Goal: Task Accomplishment & Management: Use online tool/utility

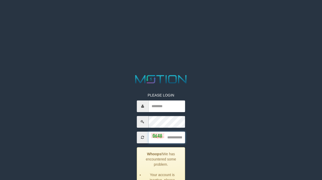
click at [176, 135] on input "text" at bounding box center [166, 138] width 37 height 12
type input "**"
type input "**********"
type input "****"
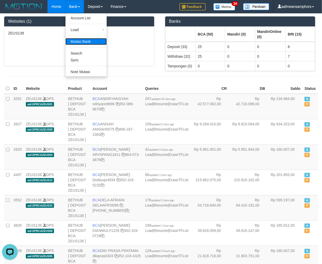
click at [77, 42] on link "Mutasi Bank" at bounding box center [85, 41] width 41 height 7
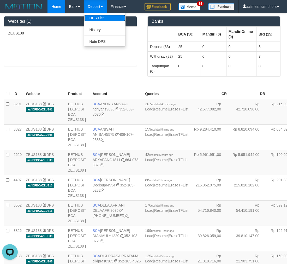
click at [94, 19] on link "DPS List" at bounding box center [104, 18] width 41 height 7
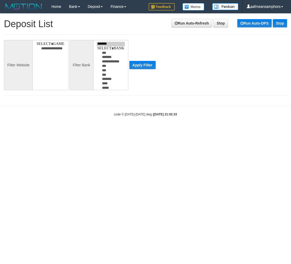
select select
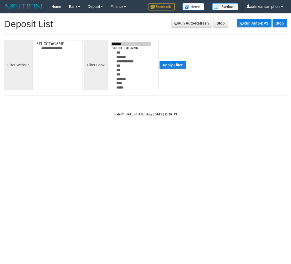
drag, startPoint x: 192, startPoint y: 113, endPoint x: 162, endPoint y: 102, distance: 32.1
click at [192, 113] on div "code © 2012-2018 dwg | 2025/10/01 21:02:33" at bounding box center [145, 113] width 291 height 5
click at [106, 130] on html "Toggle navigation Home Bank Account List Load By Website Group [OXPLAY] ZEUS138…" at bounding box center [145, 65] width 291 height 130
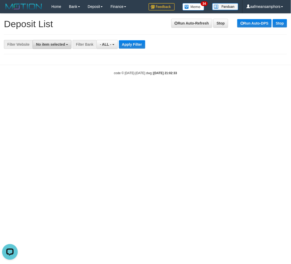
drag, startPoint x: 87, startPoint y: 126, endPoint x: 42, endPoint y: 46, distance: 91.9
click at [86, 88] on html "Toggle navigation Home Bank Account List Load By Website Group [OXPLAY] ZEUS138…" at bounding box center [145, 44] width 291 height 88
click at [44, 44] on span "No item selected" at bounding box center [50, 44] width 29 height 4
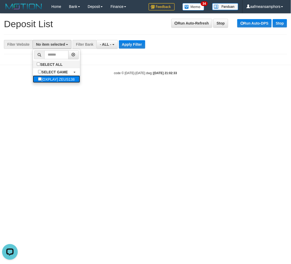
click at [46, 77] on label "[OXPLAY] ZEUS138" at bounding box center [56, 78] width 47 height 7
select select "***"
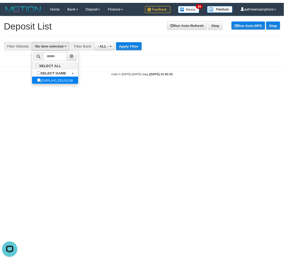
scroll to position [4, 0]
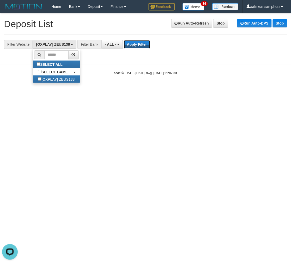
drag, startPoint x: 137, startPoint y: 44, endPoint x: 78, endPoint y: 83, distance: 70.7
click at [137, 44] on button "Apply Filter" at bounding box center [137, 44] width 26 height 8
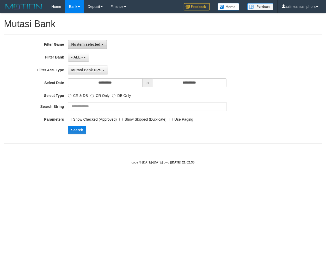
click at [85, 42] on button "No item selected" at bounding box center [87, 44] width 39 height 9
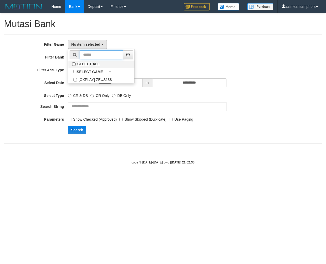
click at [87, 57] on input "text" at bounding box center [101, 54] width 43 height 9
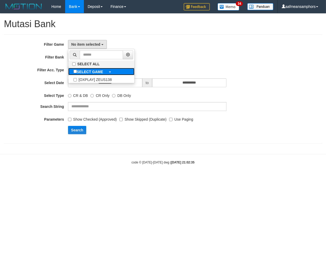
click at [89, 72] on b "SELECT GAME" at bounding box center [90, 72] width 26 height 4
select select "***"
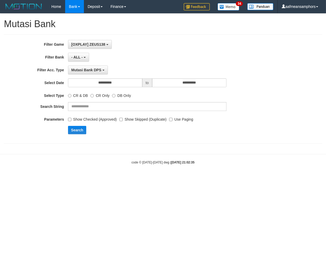
click at [122, 88] on div "**********" at bounding box center [136, 89] width 272 height 98
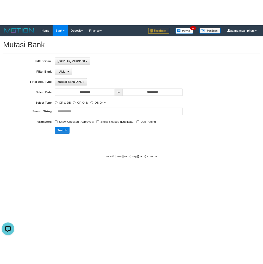
scroll to position [0, 0]
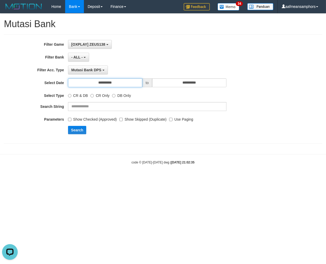
click at [121, 85] on input "**********" at bounding box center [105, 82] width 74 height 9
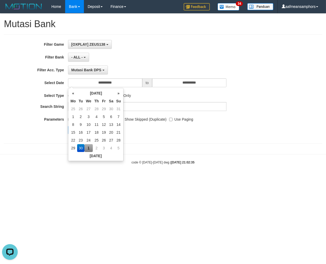
click at [87, 151] on td "1" at bounding box center [88, 148] width 9 height 8
type input "**********"
click at [186, 137] on div "**********" at bounding box center [136, 89] width 272 height 98
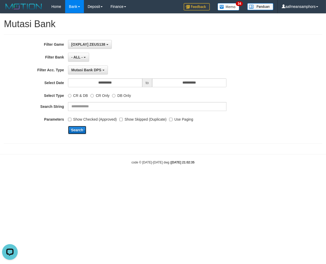
click at [75, 129] on button "Search" at bounding box center [77, 130] width 19 height 8
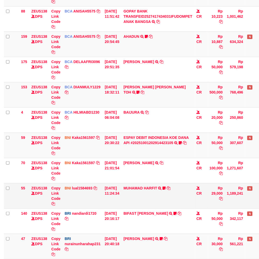
scroll to position [144, 0]
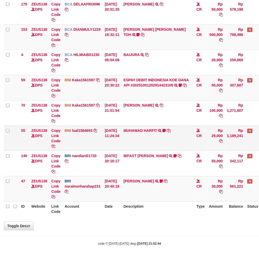
click at [152, 142] on td "MUHAMAD HARFIT TRANSFER DARI SDR MUHAMAD HARFIT Sano27" at bounding box center [158, 138] width 73 height 25
click at [151, 142] on td "MUHAMAD HARFIT TRANSFER DARI SDR MUHAMAD HARFIT Sano27" at bounding box center [158, 138] width 73 height 25
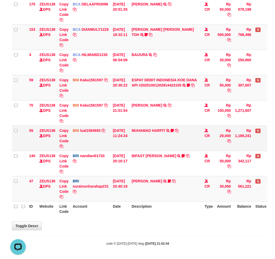
scroll to position [0, 0]
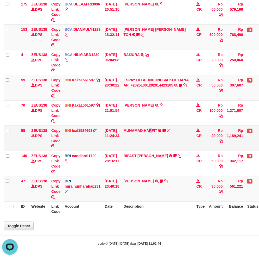
drag, startPoint x: 155, startPoint y: 139, endPoint x: 158, endPoint y: 139, distance: 3.4
click at [153, 140] on td "MUHAMAD HARFIT TRANSFER DARI SDR MUHAMAD HARFIT Sano27" at bounding box center [158, 138] width 73 height 25
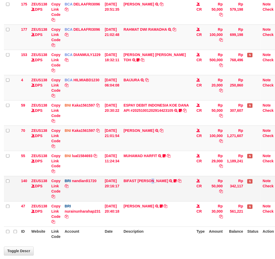
click at [158, 199] on td "BIFAST [PERSON_NAME] FIR TRANSFER NBMB BIFAST [PERSON_NAME] FIR TO NANDI ARDIAN…" at bounding box center [158, 188] width 73 height 25
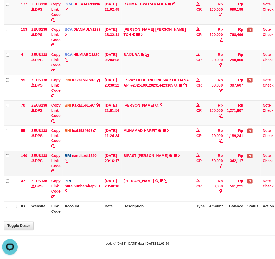
click at [168, 164] on td "BIFAST [PERSON_NAME] FIR TRANSFER NBMB BIFAST [PERSON_NAME] FIR TO NANDI ARDIAN…" at bounding box center [158, 163] width 73 height 25
click at [168, 164] on td "BIFAST MUHAMMAD FIR TRANSFER NBMB BIFAST MUHAMMAD FIR TO NANDI ARDIANSYAH White…" at bounding box center [158, 163] width 73 height 25
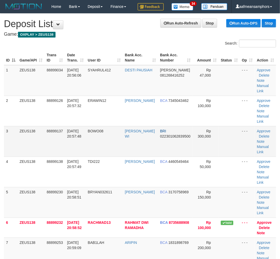
click at [94, 154] on td "BOWO08" at bounding box center [104, 141] width 37 height 31
click at [93, 149] on td "BOWO08" at bounding box center [104, 141] width 37 height 31
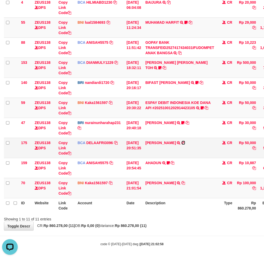
click at [183, 141] on icon at bounding box center [183, 143] width 4 height 4
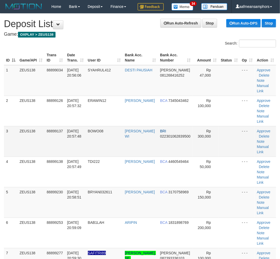
click at [134, 151] on td "[PERSON_NAME] WI" at bounding box center [140, 141] width 35 height 31
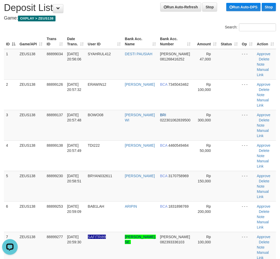
scroll to position [58, 0]
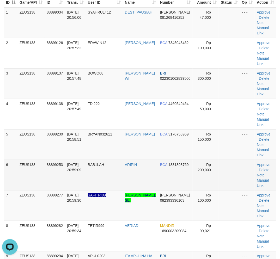
click at [118, 165] on td "BAB1LAH" at bounding box center [104, 175] width 37 height 31
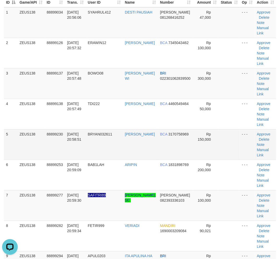
click at [89, 153] on tr "5 ZEUS138 88899230 01/10/2025 20:58:51 BRYAN032611 BRYAN YUDHIANTO BCA 31707589…" at bounding box center [140, 144] width 272 height 31
click at [70, 150] on td "[DATE] 20:58:51" at bounding box center [75, 144] width 21 height 31
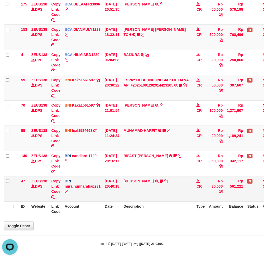
click at [175, 177] on td "[PERSON_NAME] TRANSFER NBMB [PERSON_NAME] TO NURAINUN HARAHAP KENNONG09" at bounding box center [158, 188] width 73 height 25
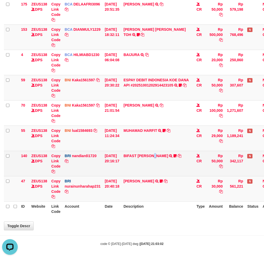
click at [162, 174] on td "BIFAST [PERSON_NAME] FIR TRANSFER NBMB BIFAST [PERSON_NAME] FIR TO NANDI ARDIAN…" at bounding box center [158, 163] width 73 height 25
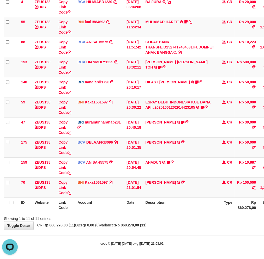
scroll to position [101, 0]
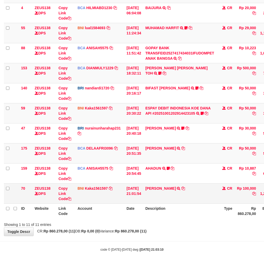
scroll to position [101, 0]
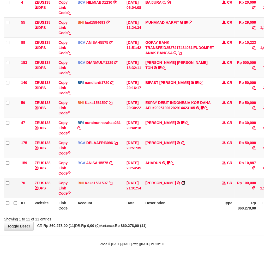
click at [185, 183] on icon at bounding box center [183, 183] width 4 height 4
drag, startPoint x: 166, startPoint y: 223, endPoint x: 171, endPoint y: 207, distance: 17.5
click at [168, 219] on div "**********" at bounding box center [132, 78] width 264 height 305
click at [63, 187] on link "Copy Link Code" at bounding box center [64, 188] width 13 height 15
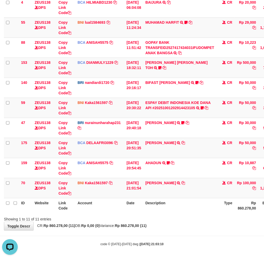
scroll to position [66, 0]
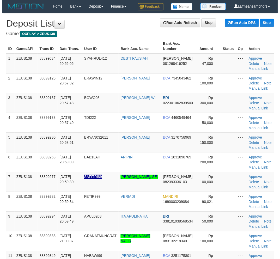
scroll to position [58, 0]
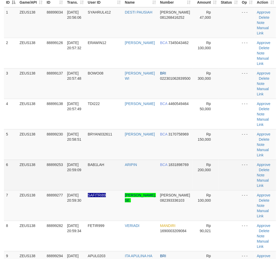
click at [111, 168] on td "BAB1LAH" at bounding box center [104, 175] width 37 height 31
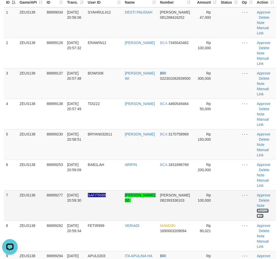
click at [258, 209] on link "Manual Link" at bounding box center [263, 213] width 12 height 9
click at [265, 211] on link "Manual Link" at bounding box center [263, 213] width 12 height 9
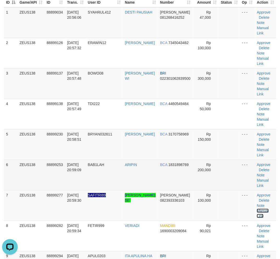
click at [257, 209] on link "Manual Link" at bounding box center [263, 213] width 12 height 9
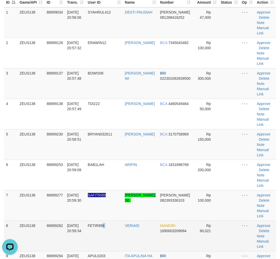
drag, startPoint x: 127, startPoint y: 227, endPoint x: 111, endPoint y: 221, distance: 17.5
click at [122, 224] on td "FETIR999" at bounding box center [104, 236] width 37 height 31
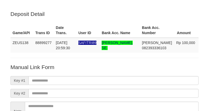
scroll to position [58, 0]
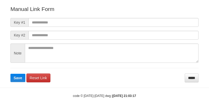
click at [133, 17] on form "Manual Link Form Key #1 Key #2 Note Save Reset Link *****" at bounding box center [104, 43] width 188 height 77
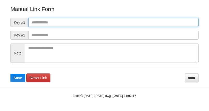
click at [132, 25] on input "text" at bounding box center [113, 22] width 170 height 9
paste input "**********"
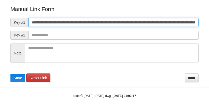
scroll to position [0, 290]
type input "**********"
click at [10, 74] on button "Save" at bounding box center [17, 78] width 15 height 8
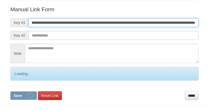
click at [10, 92] on button "Save" at bounding box center [23, 96] width 26 height 8
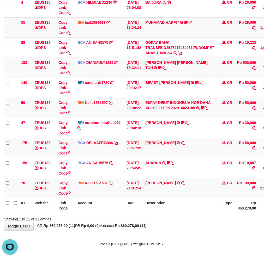
drag, startPoint x: 186, startPoint y: 227, endPoint x: 182, endPoint y: 225, distance: 4.0
click at [184, 227] on div "**********" at bounding box center [132, 78] width 264 height 305
click at [186, 221] on div "**********" at bounding box center [132, 78] width 264 height 305
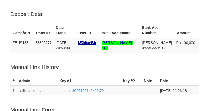
scroll to position [108, 0]
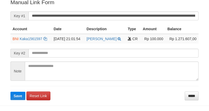
click at [62, 17] on input "**********" at bounding box center [113, 15] width 170 height 9
click at [10, 92] on button "Save" at bounding box center [17, 96] width 15 height 8
drag, startPoint x: 0, startPoint y: 0, endPoint x: 62, endPoint y: 17, distance: 64.4
click at [62, 17] on input "**********" at bounding box center [113, 15] width 170 height 9
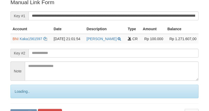
click at [10, 109] on button "Save" at bounding box center [23, 113] width 26 height 8
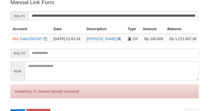
click at [10, 109] on button "Save" at bounding box center [17, 113] width 15 height 8
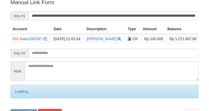
scroll to position [107, 0]
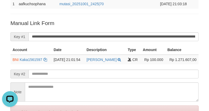
scroll to position [0, 0]
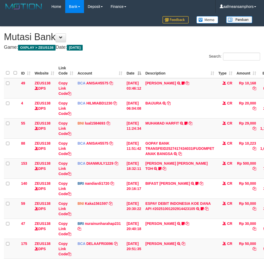
click at [173, 239] on td "[PERSON_NAME] TRSF E-BANKING CR 0110/FTSCY/WS95051 50000.002025100144828472 TRF…" at bounding box center [179, 249] width 73 height 20
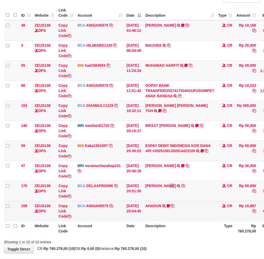
scroll to position [81, 0]
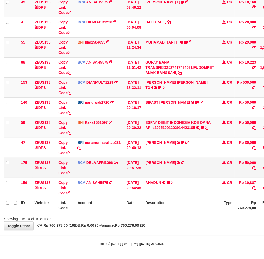
click at [159, 168] on td "[PERSON_NAME] TRSF E-BANKING CR 0110/FTSCY/WS95051 50000.002025100144828472 TRF…" at bounding box center [179, 168] width 73 height 20
copy link "RIDWAN"
click at [97, 201] on th "Account" at bounding box center [99, 205] width 49 height 15
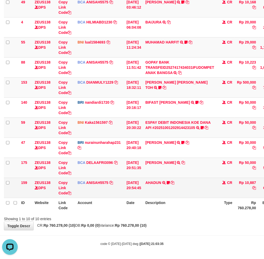
drag, startPoint x: 97, startPoint y: 201, endPoint x: 163, endPoint y: 191, distance: 66.7
click at [96, 201] on th "Account" at bounding box center [99, 205] width 49 height 15
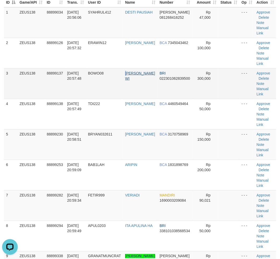
click at [130, 71] on td "TRISNO HADI WI" at bounding box center [140, 83] width 34 height 31
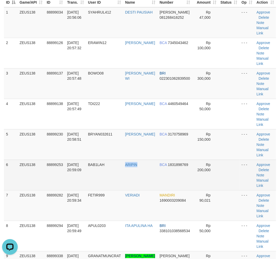
drag, startPoint x: 143, startPoint y: 171, endPoint x: 21, endPoint y: 169, distance: 121.5
click at [148, 170] on tr "6 ZEUS138 88899253 01/10/2025 20:59:09 BAB1LAH ARIPIN BCA 1831898769 Rp 200,000…" at bounding box center [140, 175] width 272 height 31
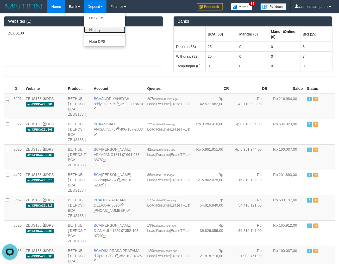
drag, startPoint x: 103, startPoint y: 28, endPoint x: 105, endPoint y: 25, distance: 3.7
click at [103, 28] on link "History" at bounding box center [104, 29] width 41 height 7
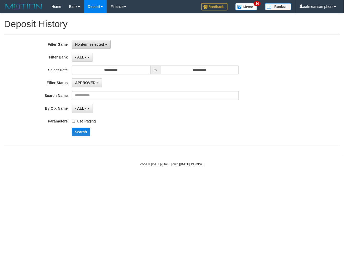
click at [95, 45] on span "No item selected" at bounding box center [89, 44] width 29 height 4
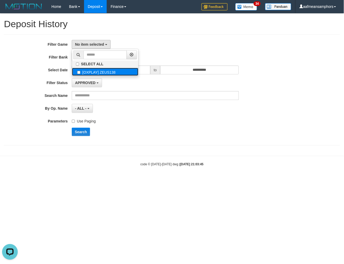
click at [103, 68] on label "[OXPLAY] ZEUS138" at bounding box center [105, 72] width 66 height 8
select select "***"
click at [92, 120] on label "Use Paging" at bounding box center [84, 120] width 24 height 7
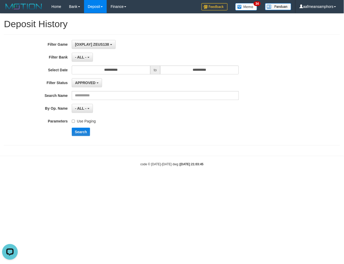
click at [129, 65] on div "**********" at bounding box center [143, 90] width 286 height 100
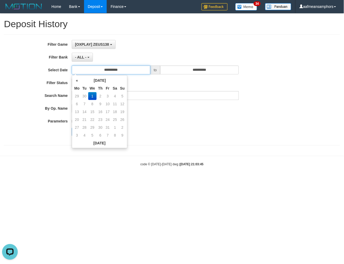
click at [129, 72] on input "**********" at bounding box center [111, 69] width 79 height 9
drag, startPoint x: 162, startPoint y: 120, endPoint x: 100, endPoint y: 116, distance: 62.7
click at [161, 120] on div "Use Paging" at bounding box center [155, 120] width 167 height 7
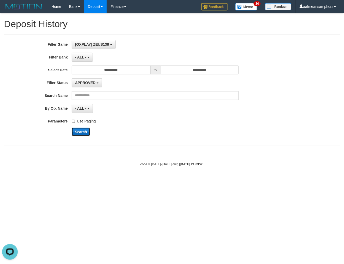
click at [72, 132] on button "Search" at bounding box center [81, 131] width 19 height 8
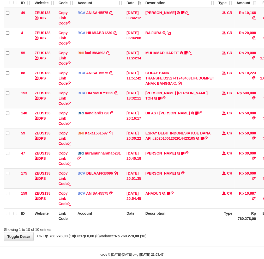
scroll to position [81, 0]
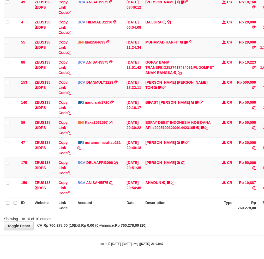
click at [143, 224] on strong "Rp 760.278,00 (10)" at bounding box center [131, 225] width 32 height 4
click at [142, 223] on div "**********" at bounding box center [132, 88] width 264 height 285
click at [165, 203] on th "Description" at bounding box center [179, 205] width 73 height 15
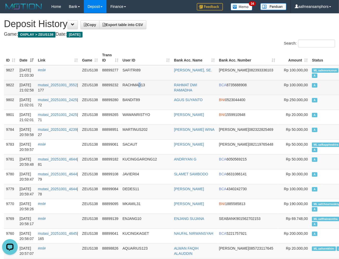
drag, startPoint x: 143, startPoint y: 84, endPoint x: 147, endPoint y: 85, distance: 4.4
click at [147, 85] on td "RACHMAD13" at bounding box center [147, 87] width 52 height 15
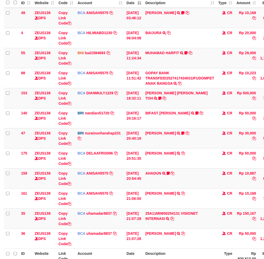
scroll to position [81, 0]
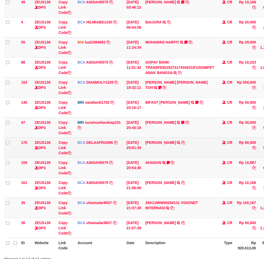
click at [174, 147] on td "RIDWAN SAPUT TRSF E-BANKING CR 0110/FTSCY/WS95051 50000.002025100144828472 TRFD…" at bounding box center [179, 148] width 73 height 20
click at [173, 147] on td "[PERSON_NAME] TRSF E-BANKING CR 0110/FTSCY/WS95051 50000.002025100144828472 TRF…" at bounding box center [179, 148] width 73 height 20
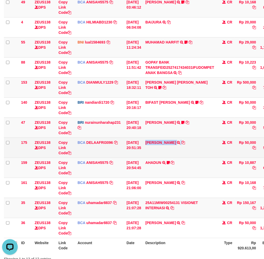
click at [173, 145] on td "[PERSON_NAME] TRSF E-BANKING CR 0110/FTSCY/WS95051 50000.002025100144828472 TRF…" at bounding box center [179, 148] width 73 height 20
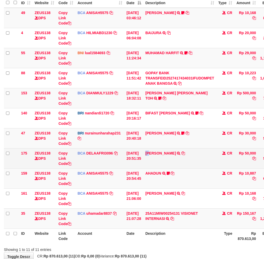
drag, startPoint x: 150, startPoint y: 167, endPoint x: 152, endPoint y: 167, distance: 2.6
click at [152, 167] on td "[PERSON_NAME] TRSF E-BANKING CR 0110/FTSCY/WS95051 50000.002025100144828472 TRF…" at bounding box center [179, 158] width 73 height 20
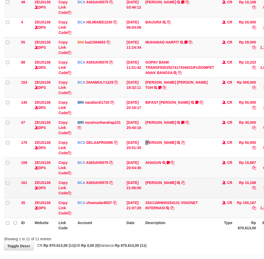
scroll to position [101, 0]
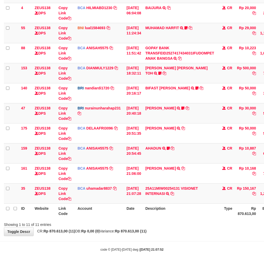
scroll to position [101, 0]
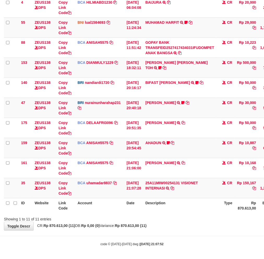
drag, startPoint x: 217, startPoint y: 212, endPoint x: 226, endPoint y: 204, distance: 12.4
click at [222, 207] on tr "ID Website Link Code Account Date Description Type Rp 870.613,00 Balance Status…" at bounding box center [159, 205] width 311 height 15
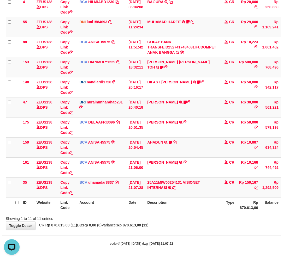
scroll to position [88, 0]
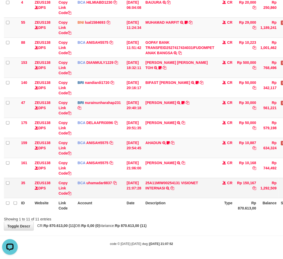
drag, startPoint x: 161, startPoint y: 215, endPoint x: 228, endPoint y: 184, distance: 74.0
click at [162, 215] on div "Showing 1 to 11 of 11 entries" at bounding box center [141, 218] width 283 height 7
click at [252, 183] on td "Rp 150,167" at bounding box center [246, 188] width 24 height 20
copy td "150,167"
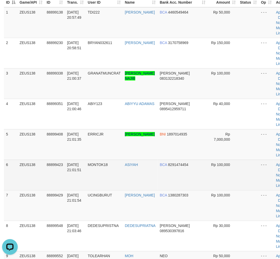
drag, startPoint x: 82, startPoint y: 188, endPoint x: 79, endPoint y: 186, distance: 3.8
click at [79, 186] on td "[DATE] 21:01:51" at bounding box center [75, 175] width 21 height 31
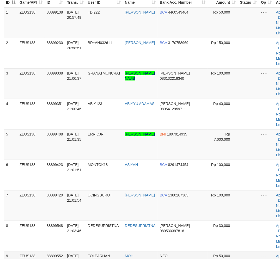
scroll to position [214, 0]
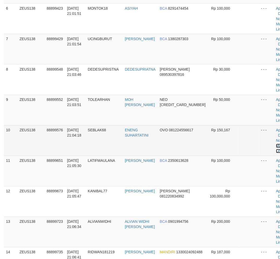
click at [276, 145] on link "Manual Link" at bounding box center [282, 148] width 12 height 9
click at [276, 144] on link "Manual Link" at bounding box center [282, 148] width 12 height 9
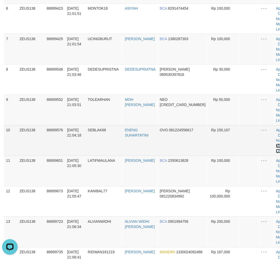
click at [276, 144] on link "Manual Link" at bounding box center [282, 148] width 12 height 9
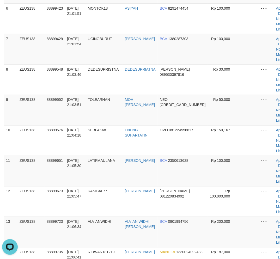
drag, startPoint x: 61, startPoint y: 226, endPoint x: 1, endPoint y: 212, distance: 61.2
click at [53, 222] on td "88899723" at bounding box center [55, 232] width 20 height 31
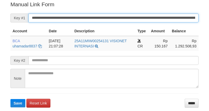
drag, startPoint x: 0, startPoint y: 0, endPoint x: 105, endPoint y: 17, distance: 106.4
click at [105, 17] on input "**********" at bounding box center [113, 18] width 170 height 9
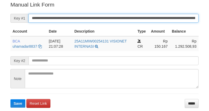
click at [10, 99] on button "Save" at bounding box center [17, 103] width 15 height 8
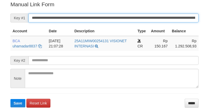
click at [94, 16] on input "**********" at bounding box center [113, 18] width 170 height 9
click at [10, 99] on button "Save" at bounding box center [17, 103] width 15 height 8
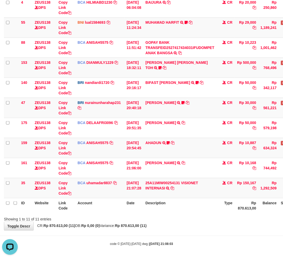
drag, startPoint x: 194, startPoint y: 213, endPoint x: 215, endPoint y: 220, distance: 21.5
click at [193, 213] on div "ID Website Link Code Account Date Description Type Amount Balance Status Action…" at bounding box center [141, 88] width 283 height 254
click at [161, 207] on th "Description" at bounding box center [179, 205] width 73 height 15
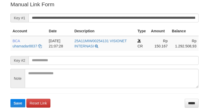
click at [94, 20] on input "**********" at bounding box center [113, 18] width 170 height 9
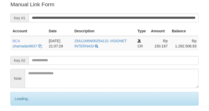
scroll to position [105, 0]
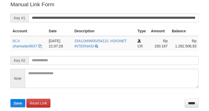
click at [95, 19] on input "**********" at bounding box center [113, 18] width 170 height 9
click at [10, 99] on button "Save" at bounding box center [17, 103] width 15 height 8
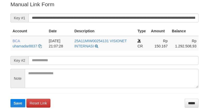
scroll to position [105, 0]
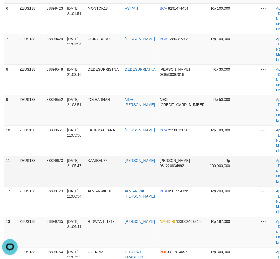
click at [77, 175] on td "01/10/2025 21:05:47" at bounding box center [75, 171] width 21 height 31
drag, startPoint x: 140, startPoint y: 149, endPoint x: 1, endPoint y: 162, distance: 139.3
click at [137, 150] on td "[PERSON_NAME]" at bounding box center [140, 140] width 35 height 31
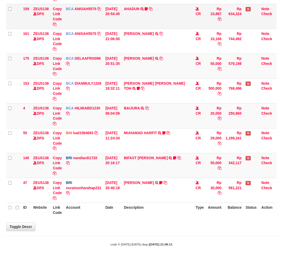
scroll to position [64, 0]
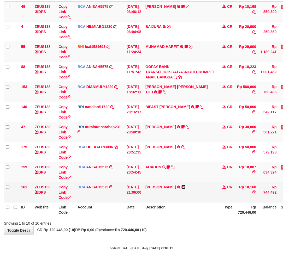
click at [184, 186] on icon at bounding box center [183, 187] width 4 height 4
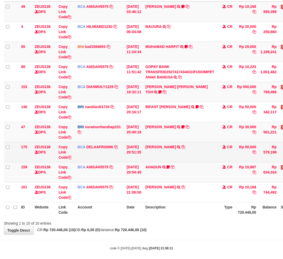
click at [157, 152] on td "RIDWAN SAPUT TRSF E-BANKING CR 0110/FTSCY/WS95051 50000.002025100144828472 TRFD…" at bounding box center [179, 152] width 73 height 20
copy link "RIDWAN"
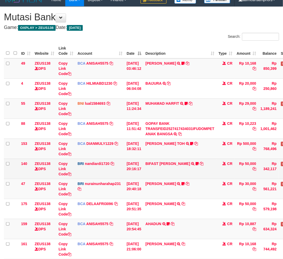
scroll to position [6, 0]
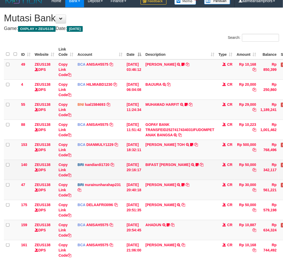
click at [176, 167] on td "BIFAST MUHAMMAD FIR TRANSFER NBMB BIFAST MUHAMMAD FIR TO NANDI ARDIANSYAH White…" at bounding box center [179, 170] width 73 height 20
click at [175, 165] on link "BIFAST MUHAMMAD FIR" at bounding box center [167, 165] width 45 height 4
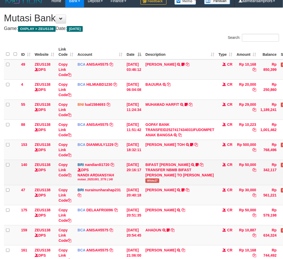
click at [155, 185] on td "BIFAST MUHAMMAD FIR TRANSFER NBMB BIFAST MUHAMMAD FIR TO NANDI ARDIANSYAH White…" at bounding box center [179, 172] width 73 height 25
copy span "White27"
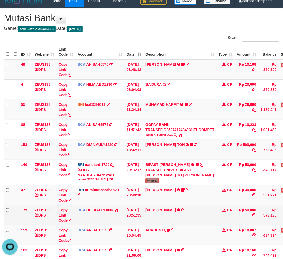
scroll to position [0, 0]
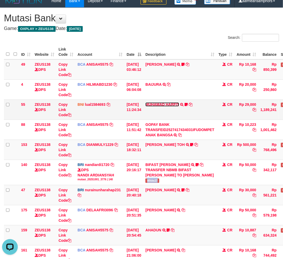
click at [162, 106] on link "MUHAMAD HARFIT" at bounding box center [162, 104] width 34 height 4
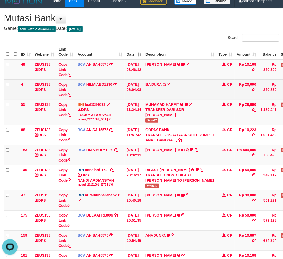
click at [155, 80] on td "BAIJURA TRSF E-BANKING CR 0110/FTSCY/WS95051 20000.002025100191215388 TRFDN-BAI…" at bounding box center [179, 90] width 73 height 20
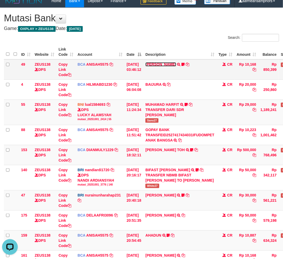
click at [162, 64] on link "[PERSON_NAME]" at bounding box center [160, 64] width 31 height 4
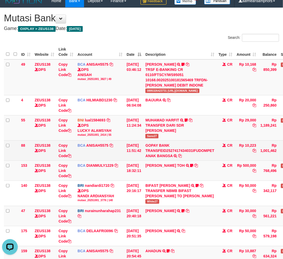
click at [183, 145] on td "GOPAY BANK TRANSFEID2527417434031IFUDOMPET ANAK BANGSA TRSF E-BANKING CR 0110/F…" at bounding box center [179, 151] width 73 height 20
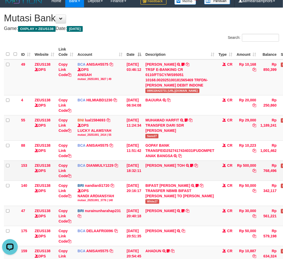
click at [204, 170] on td "CARINA OCTAVIA TOH TRSF E-BANKING CR 0110/FTSCY/WS95031 500000.00CARINA OCTAVIA…" at bounding box center [179, 171] width 73 height 20
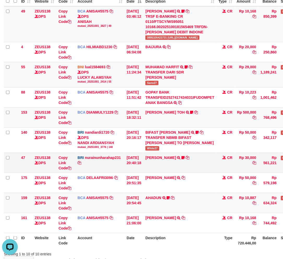
scroll to position [99, 0]
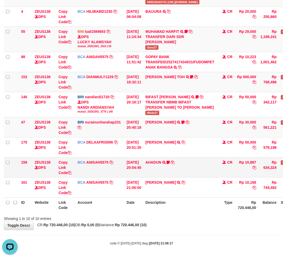
click at [191, 173] on td "AHADUN TRSF E-BANKING CR 0110/FTSCY/WS95051 10887.002025100187042126 TRFDN-AHAD…" at bounding box center [179, 167] width 73 height 20
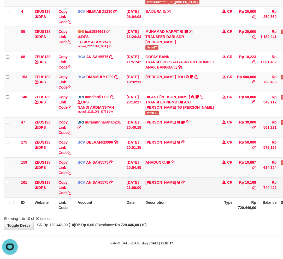
click at [165, 180] on tbody "49 ZEUS138 DPS Copy Link Code BCA ANISAH5575 DPS ANISAH mutasi_20251001_3827 | …" at bounding box center [159, 84] width 311 height 227
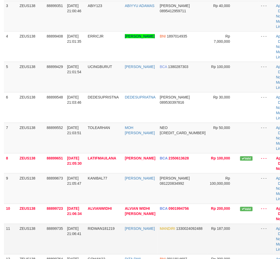
scroll to position [214, 0]
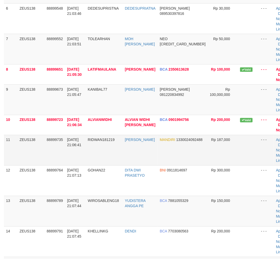
click at [90, 160] on td "RIDWAN181219" at bounding box center [104, 150] width 37 height 31
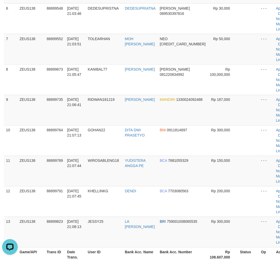
drag, startPoint x: 93, startPoint y: 225, endPoint x: 1, endPoint y: 213, distance: 92.6
click at [88, 224] on tr "13 ZEUS138 88899823 01/10/2025 21:08:13 JESSY25 LA MANUEL LAMA BRI 759001008065…" at bounding box center [149, 232] width 291 height 31
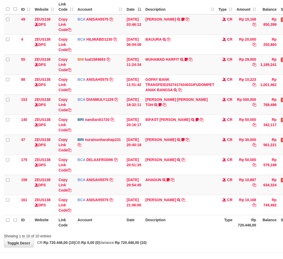
scroll to position [68, 0]
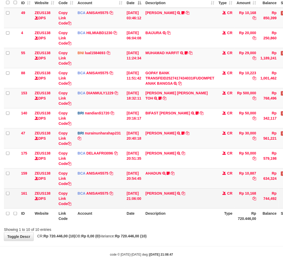
scroll to position [68, 0]
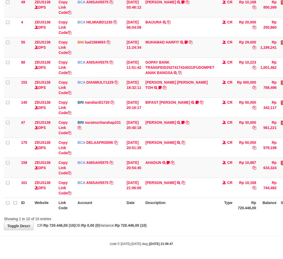
click at [163, 203] on th "Description" at bounding box center [179, 205] width 73 height 15
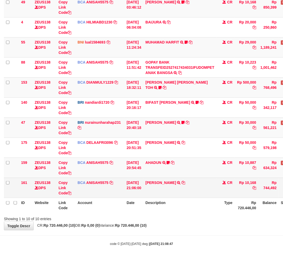
click at [157, 194] on td "[PERSON_NAME] TRSF E-BANKING CR 0110/FTSCY/WS95051 10168.002025100126121073 TRF…" at bounding box center [179, 188] width 73 height 20
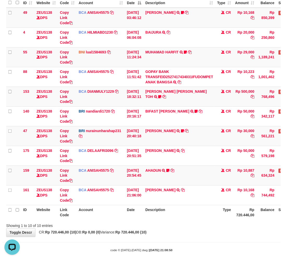
scroll to position [68, 0]
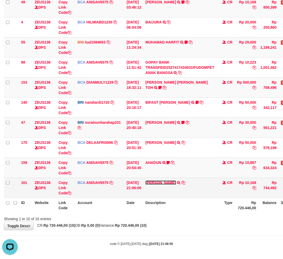
click at [154, 182] on link "HANRI ATMAWA" at bounding box center [160, 183] width 31 height 4
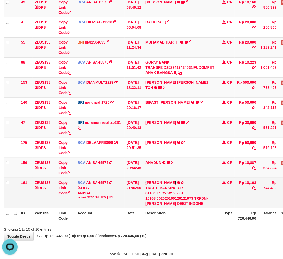
click at [154, 182] on link "HANRI ATMAWA" at bounding box center [160, 183] width 31 height 4
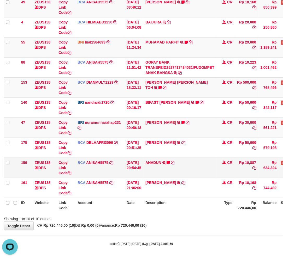
click at [167, 171] on td "AHADUN TRSF E-BANKING CR 0110/FTSCY/WS95051 10887.002025100187042126 TRFDN-AHAD…" at bounding box center [179, 168] width 73 height 20
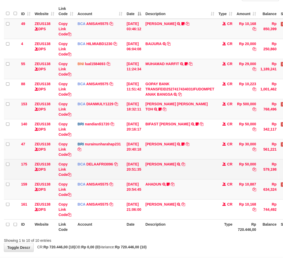
click at [172, 169] on td "[PERSON_NAME] TRSF E-BANKING CR 0110/FTSCY/WS95051 50000.002025100144828472 TRF…" at bounding box center [179, 169] width 73 height 20
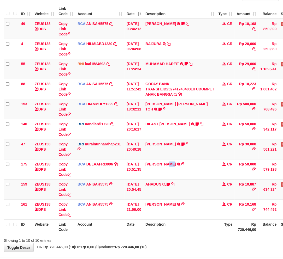
scroll to position [57, 0]
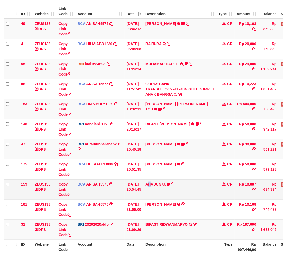
click at [152, 186] on td "AHADUN TRSF E-BANKING CR 0110/FTSCY/WS95051 10887.002025100187042126 TRFDN-AHAD…" at bounding box center [179, 189] width 73 height 20
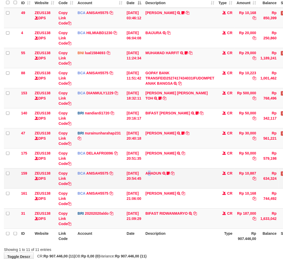
click at [153, 186] on td "AHADUN TRSF E-BANKING CR 0110/FTSCY/WS95051 10887.002025100187042126 TRFDN-AHAD…" at bounding box center [179, 178] width 73 height 20
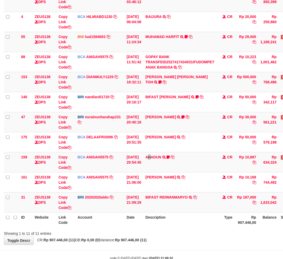
scroll to position [88, 0]
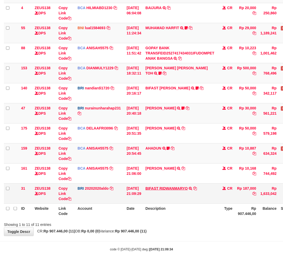
click at [173, 182] on tbody "49 ZEUS138 DPS Copy Link Code BCA ANISAH5575 DPS [PERSON_NAME] mutasi_20251001_…" at bounding box center [159, 93] width 311 height 221
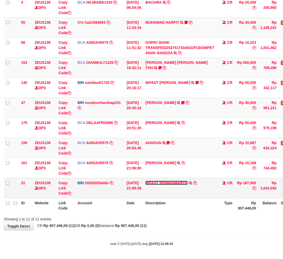
click at [172, 184] on link "BIFAST RIDWANMARYO" at bounding box center [166, 183] width 42 height 4
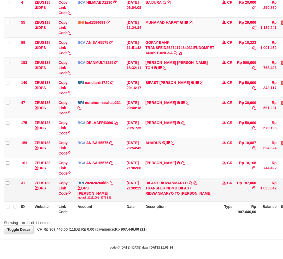
click at [171, 179] on td "BIFAST RIDWANMARYO TRANSFER NBMB BIFAST RIDWANMARYO TO [PERSON_NAME]" at bounding box center [179, 190] width 73 height 24
copy td "RIDWANMARYO"
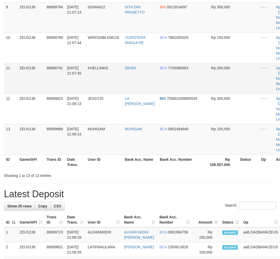
drag, startPoint x: 176, startPoint y: 211, endPoint x: 199, endPoint y: 73, distance: 140.1
click at [185, 186] on div "**********" at bounding box center [140, 173] width 280 height 933
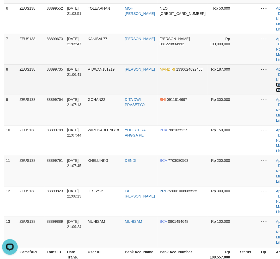
click at [276, 83] on link "Manual Link" at bounding box center [282, 87] width 12 height 9
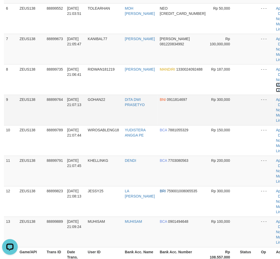
click at [276, 83] on link "Manual Link" at bounding box center [282, 87] width 12 height 9
drag, startPoint x: 93, startPoint y: 227, endPoint x: 71, endPoint y: 224, distance: 22.4
click at [84, 225] on td "[DATE] 21:09:24" at bounding box center [75, 232] width 21 height 31
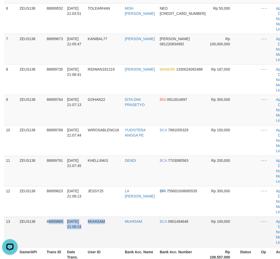
click at [95, 218] on tr "13 ZEUS138 88899889 [DATE] 21:09:24 [GEOGRAPHIC_DATA] [GEOGRAPHIC_DATA] BCA 090…" at bounding box center [149, 232] width 291 height 31
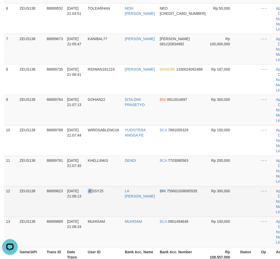
click at [95, 200] on tr "12 ZEUS138 88899823 01/10/2025 21:08:13 JESSY25 LA MANUEL LAMA BRI 759001008065…" at bounding box center [149, 201] width 291 height 31
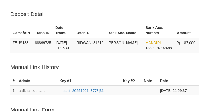
scroll to position [105, 0]
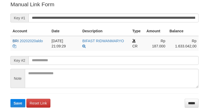
click at [10, 99] on button "Save" at bounding box center [17, 103] width 15 height 8
click at [104, 18] on input "**********" at bounding box center [113, 18] width 170 height 9
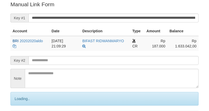
scroll to position [105, 0]
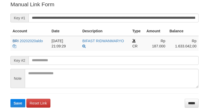
click at [10, 99] on button "Save" at bounding box center [17, 103] width 15 height 8
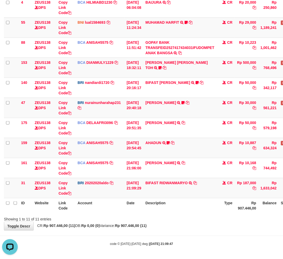
click at [168, 229] on div "**********" at bounding box center [141, 78] width 283 height 305
drag, startPoint x: 182, startPoint y: 212, endPoint x: 286, endPoint y: 224, distance: 104.6
click at [184, 212] on div "ID Website Link Code Account Date Description Type Amount Balance Status Action…" at bounding box center [141, 88] width 283 height 254
click at [175, 221] on div "Showing 1 to 11 of 11 entries" at bounding box center [141, 218] width 283 height 7
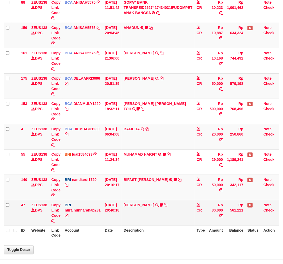
click at [189, 210] on td "[PERSON_NAME] TRANSFER NBMB [PERSON_NAME] TO NURAINUN HARAHAP KENNONG09" at bounding box center [158, 212] width 73 height 25
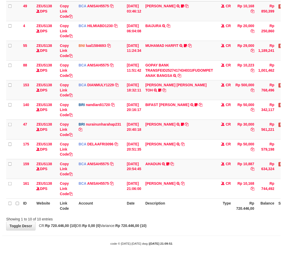
scroll to position [45, 0]
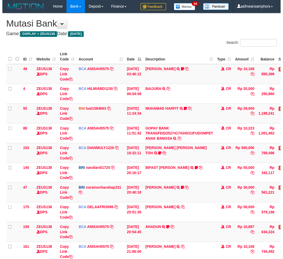
scroll to position [45, 0]
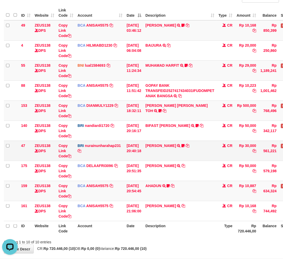
click at [125, 145] on td "[DATE] 20:40:18" at bounding box center [133, 151] width 19 height 20
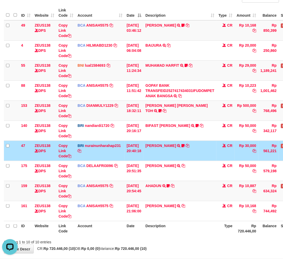
click at [128, 146] on td "[DATE] 20:40:18" at bounding box center [133, 151] width 19 height 20
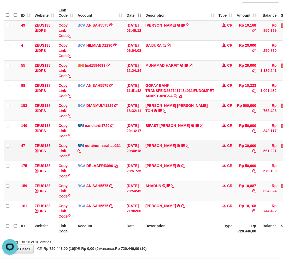
click at [132, 149] on td "[DATE] 20:40:18" at bounding box center [133, 151] width 19 height 20
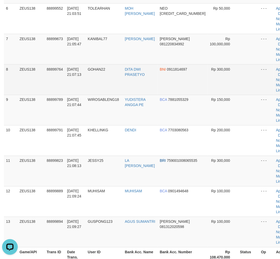
click at [238, 71] on td at bounding box center [248, 79] width 21 height 31
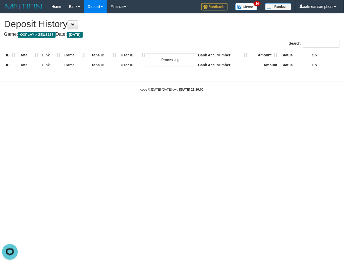
click at [194, 32] on h4 "Game: OXPLAY > ZEUS138 Date: [DATE]" at bounding box center [172, 34] width 336 height 5
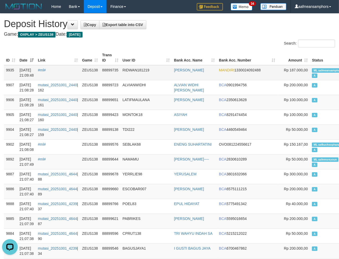
click at [145, 72] on td "RIDWAN181219" at bounding box center [147, 72] width 52 height 15
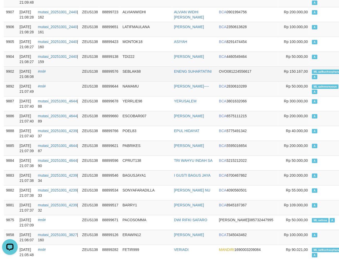
scroll to position [87, 0]
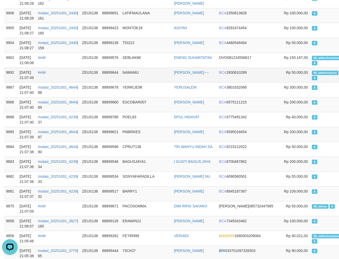
click at [150, 74] on td "NAMAMU" at bounding box center [147, 75] width 52 height 15
click at [153, 72] on td "NAMAMU" at bounding box center [147, 75] width 52 height 15
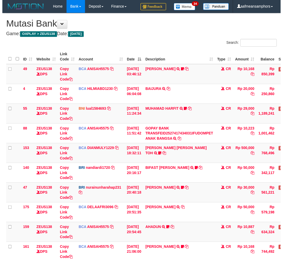
scroll to position [45, 0]
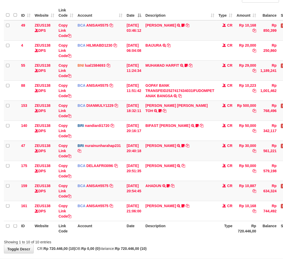
click at [98, 226] on th "Account" at bounding box center [99, 228] width 49 height 15
drag, startPoint x: 129, startPoint y: 227, endPoint x: 152, endPoint y: 225, distance: 23.3
click at [129, 227] on th "Date" at bounding box center [133, 228] width 19 height 15
click at [151, 225] on th "Description" at bounding box center [179, 228] width 73 height 15
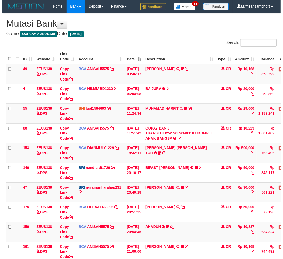
scroll to position [45, 0]
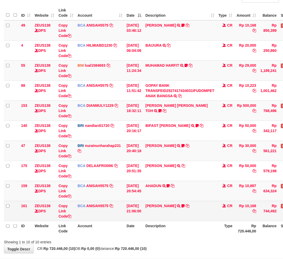
click at [112, 209] on td "BCA ANISAH5575 DPS [PERSON_NAME] mutasi_20251001_3827 | 161 mutasi_20251001_382…" at bounding box center [99, 211] width 49 height 20
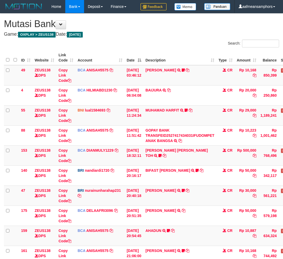
scroll to position [45, 0]
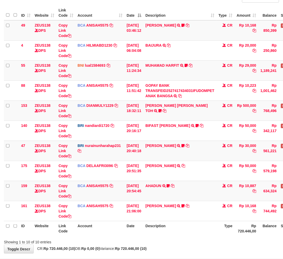
click at [178, 229] on th "Description" at bounding box center [179, 228] width 73 height 15
click at [179, 225] on th "Description" at bounding box center [179, 228] width 73 height 15
click at [176, 225] on th "Description" at bounding box center [179, 228] width 73 height 15
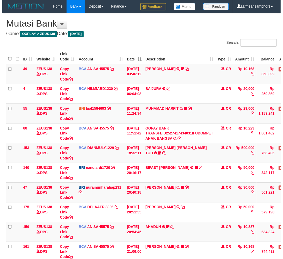
scroll to position [45, 0]
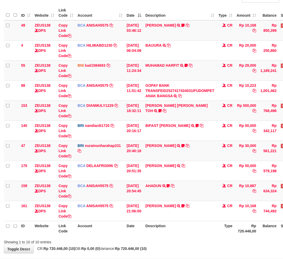
click at [179, 222] on th "Description" at bounding box center [179, 228] width 73 height 15
click at [176, 222] on table "ID Website Link Code Account Date Description Type Amount Balance Status Action…" at bounding box center [159, 120] width 311 height 230
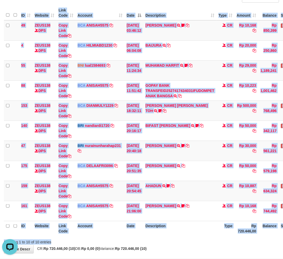
click at [122, 237] on div "Search: ID Website Link Code Account Date Description Type Amount Balance Statu…" at bounding box center [141, 120] width 275 height 250
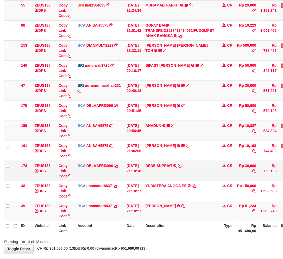
click at [127, 233] on th "Date" at bounding box center [133, 228] width 19 height 15
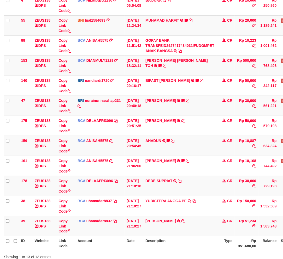
scroll to position [128, 0]
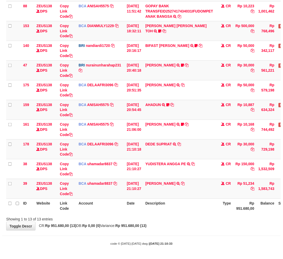
scroll to position [128, 0]
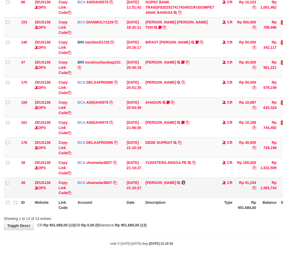
click at [185, 181] on icon at bounding box center [183, 183] width 4 height 4
drag, startPoint x: 184, startPoint y: 142, endPoint x: 194, endPoint y: 144, distance: 10.7
click at [181, 142] on icon at bounding box center [180, 143] width 4 height 4
drag, startPoint x: 163, startPoint y: 241, endPoint x: 179, endPoint y: 229, distance: 19.2
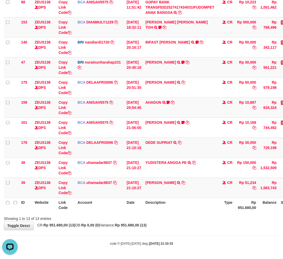
click at [169, 238] on body "Toggle navigation Home Bank Account List Load By Website Group [OXPLAY] ZEUS138…" at bounding box center [141, 66] width 283 height 388
click at [213, 218] on div "Showing 1 to 13 of 13 entries" at bounding box center [141, 217] width 283 height 7
drag, startPoint x: 212, startPoint y: 218, endPoint x: 220, endPoint y: 218, distance: 7.8
click at [215, 218] on div "Showing 1 to 13 of 13 entries" at bounding box center [141, 217] width 283 height 7
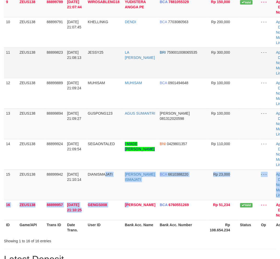
drag, startPoint x: 131, startPoint y: 199, endPoint x: 20, endPoint y: 155, distance: 120.3
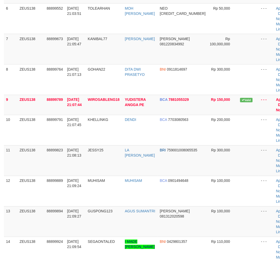
scroll to position [387, 0]
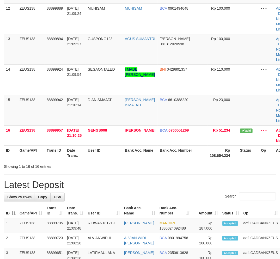
click at [126, 193] on div "Search:" at bounding box center [140, 197] width 272 height 9
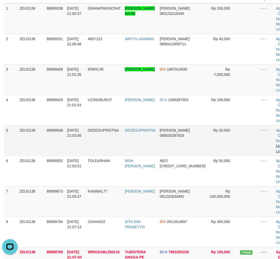
scroll to position [0, 0]
click at [276, 144] on link "Manual Link" at bounding box center [282, 148] width 12 height 9
drag, startPoint x: 135, startPoint y: 215, endPoint x: 100, endPoint y: 214, distance: 34.7
click at [124, 215] on td "[PERSON_NAME]" at bounding box center [140, 201] width 35 height 31
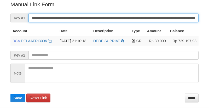
click at [150, 18] on input "**********" at bounding box center [113, 18] width 170 height 9
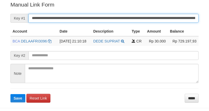
drag, startPoint x: 150, startPoint y: 18, endPoint x: 150, endPoint y: 15, distance: 2.9
click at [150, 17] on input "**********" at bounding box center [113, 18] width 170 height 9
click at [10, 94] on button "Save" at bounding box center [17, 98] width 15 height 8
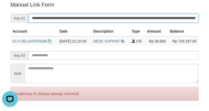
scroll to position [0, 0]
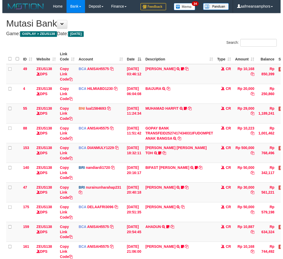
scroll to position [64, 0]
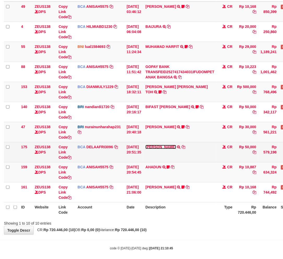
click at [166, 145] on link "RIDWAN SAPUT" at bounding box center [160, 147] width 31 height 4
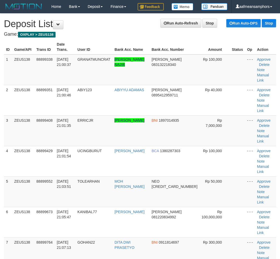
scroll to position [25, 0]
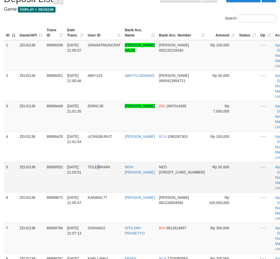
click at [99, 191] on td "TOLEARHAN" at bounding box center [104, 177] width 37 height 31
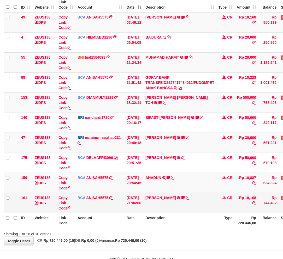
click at [130, 192] on td "01/10/2025 20:54:45" at bounding box center [133, 183] width 19 height 20
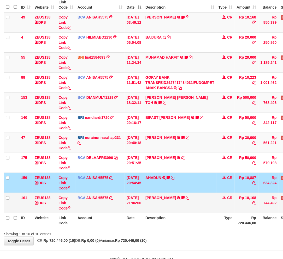
click at [171, 201] on td "HANRI ATMAWA TRSF E-BANKING CR 0110/FTSCY/WS95051 10168.002025100126121073 TRFD…" at bounding box center [179, 203] width 73 height 20
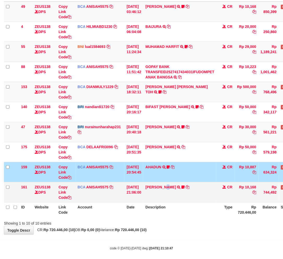
click at [171, 201] on td "HANRI ATMAWA TRSF E-BANKING CR 0110/FTSCY/WS95051 10168.002025100126121073 TRFD…" at bounding box center [179, 192] width 73 height 20
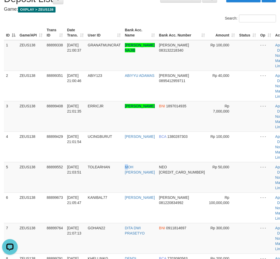
drag, startPoint x: 128, startPoint y: 168, endPoint x: 1, endPoint y: 168, distance: 126.7
click at [118, 167] on td "TOLEARHAN" at bounding box center [104, 177] width 37 height 31
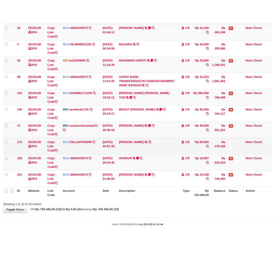
scroll to position [77, 0]
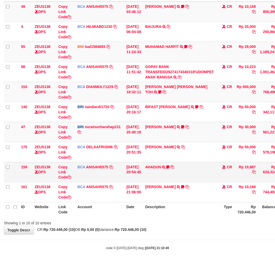
drag, startPoint x: 212, startPoint y: 178, endPoint x: 206, endPoint y: 177, distance: 6.0
click at [208, 178] on td "AHADUN TRSF E-BANKING CR 0110/FTSCY/WS95051 10887.002025100187042126 TRFDN-AHAD…" at bounding box center [179, 172] width 73 height 20
click at [191, 172] on td "AHADUN TRSF E-BANKING CR 0110/FTSCY/WS95051 10887.002025100187042126 TRFDN-AHAD…" at bounding box center [179, 172] width 73 height 20
drag, startPoint x: 143, startPoint y: 172, endPoint x: 150, endPoint y: 171, distance: 7.0
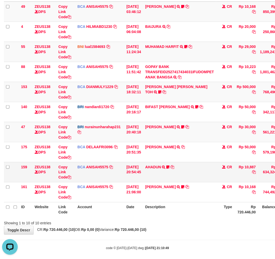
click at [144, 172] on tr "159 ZEUS138 DPS Copy Link Code BCA ANISAH5575 DPS ANISAH mutasi_20251001_3827 |…" at bounding box center [159, 172] width 311 height 20
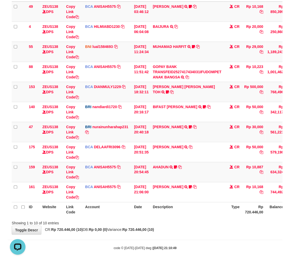
scroll to position [64, 0]
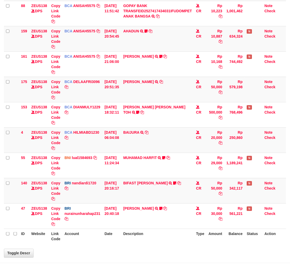
scroll to position [101, 0]
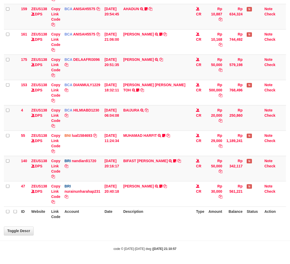
click at [159, 208] on th "Description" at bounding box center [158, 213] width 73 height 15
click at [157, 206] on th "Description" at bounding box center [158, 213] width 73 height 15
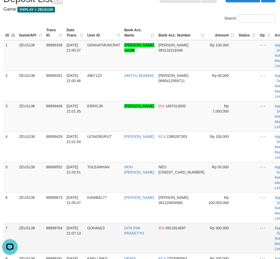
drag, startPoint x: 122, startPoint y: 236, endPoint x: 0, endPoint y: 210, distance: 124.3
click at [113, 234] on td "GOHAN22" at bounding box center [103, 238] width 37 height 31
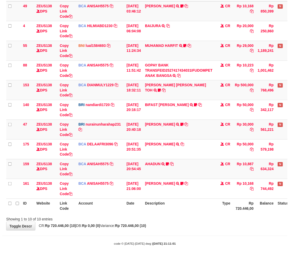
scroll to position [64, 0]
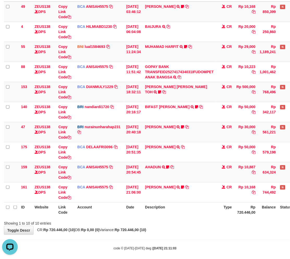
click at [188, 209] on th "Description" at bounding box center [179, 209] width 73 height 15
click at [186, 208] on th "Description" at bounding box center [179, 209] width 73 height 15
click at [187, 208] on th "Description" at bounding box center [179, 209] width 73 height 15
click at [179, 207] on th "Description" at bounding box center [179, 209] width 73 height 15
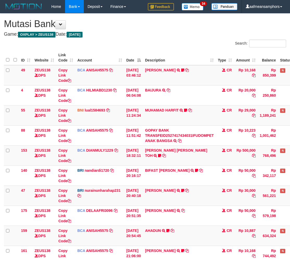
scroll to position [64, 0]
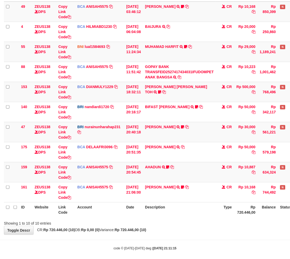
click at [175, 207] on th "Description" at bounding box center [179, 209] width 73 height 15
click at [173, 207] on th "Description" at bounding box center [179, 209] width 73 height 15
click at [171, 208] on th "Description" at bounding box center [179, 209] width 73 height 15
drag, startPoint x: 174, startPoint y: 207, endPoint x: 171, endPoint y: 207, distance: 2.9
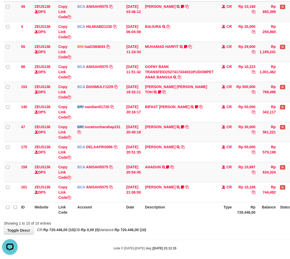
click at [172, 207] on th "Description" at bounding box center [179, 209] width 73 height 15
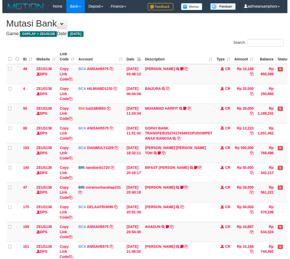
scroll to position [64, 0]
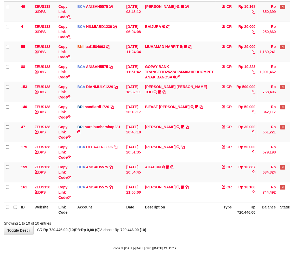
click at [170, 205] on th "Description" at bounding box center [179, 209] width 73 height 15
click at [169, 204] on th "Description" at bounding box center [179, 209] width 73 height 15
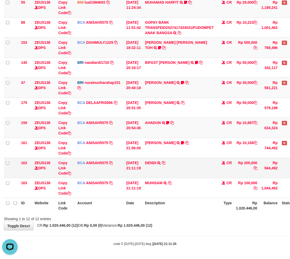
click at [192, 161] on td "DENDI TRSF E-BANKING CR 0110/FTSCY/WS95031 200000.00DENDI" at bounding box center [179, 168] width 73 height 20
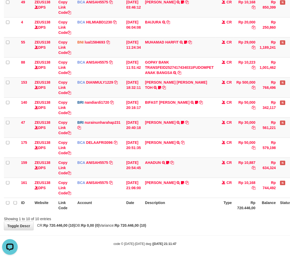
click at [192, 220] on div "Showing 1 to 10 of 10 entries" at bounding box center [145, 217] width 290 height 7
click at [192, 217] on div "Showing 1 to 10 of 10 entries" at bounding box center [145, 217] width 290 height 7
click at [150, 220] on div "Showing 1 to 10 of 10 entries" at bounding box center [145, 217] width 290 height 7
click at [149, 220] on div "Showing 1 to 10 of 10 entries" at bounding box center [145, 217] width 290 height 7
click at [143, 214] on div "Search: ID Website Link Code Account Date Description Type Amount Balance Statu…" at bounding box center [145, 97] width 283 height 250
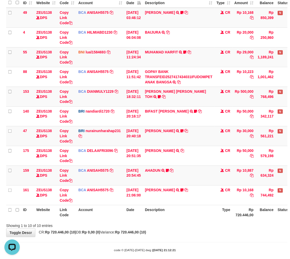
scroll to position [68, 0]
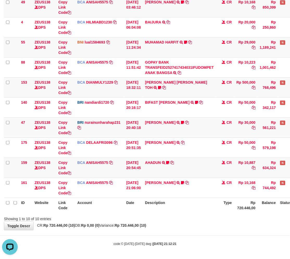
drag, startPoint x: 163, startPoint y: 222, endPoint x: 168, endPoint y: 222, distance: 5.0
click at [163, 222] on div "**********" at bounding box center [145, 88] width 290 height 285
click at [174, 219] on div "Showing 1 to 10 of 10 entries" at bounding box center [145, 217] width 290 height 7
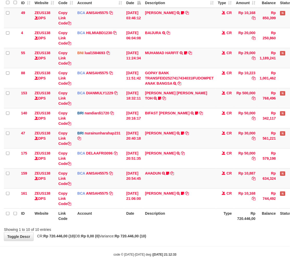
scroll to position [68, 0]
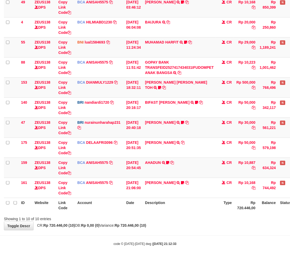
click at [169, 218] on div "Showing 1 to 10 of 10 entries" at bounding box center [145, 217] width 290 height 7
click at [167, 218] on div "Showing 1 to 10 of 10 entries" at bounding box center [145, 217] width 290 height 7
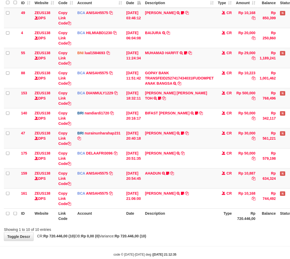
scroll to position [68, 0]
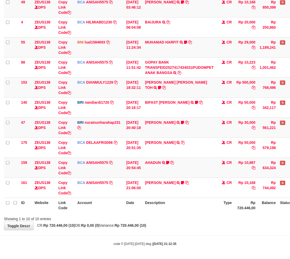
click at [179, 218] on div "Search: ID Website Link Code Account Date Description Type Amount Balance Statu…" at bounding box center [145, 97] width 283 height 250
click at [179, 218] on div "Showing 1 to 10 of 10 entries" at bounding box center [145, 217] width 290 height 7
click at [152, 234] on body "Toggle navigation Home Bank Account List Load By Website Group [OXPLAY] ZEUS138…" at bounding box center [145, 95] width 290 height 327
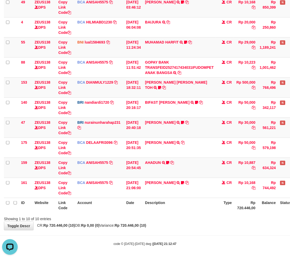
click at [159, 229] on div "**********" at bounding box center [145, 88] width 290 height 285
click at [170, 226] on div "**********" at bounding box center [145, 88] width 290 height 285
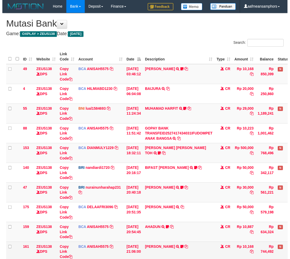
scroll to position [57, 0]
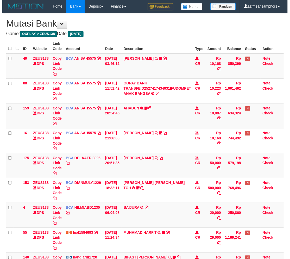
scroll to position [57, 0]
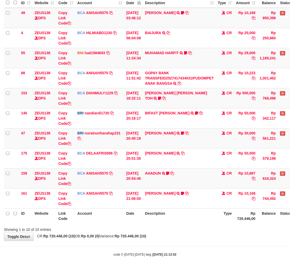
click at [191, 216] on th "Description" at bounding box center [179, 216] width 73 height 15
click at [185, 212] on th "Description" at bounding box center [179, 216] width 73 height 15
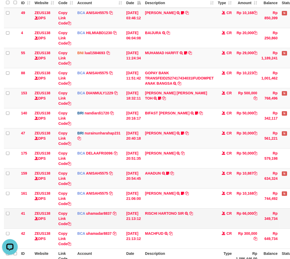
click at [159, 220] on td "RISCHI HARTONO SIR TRSF E-BANKING CR 0110/FTSCY/WS95031 66000.00RISCHI HARTONO …" at bounding box center [179, 219] width 73 height 20
click at [170, 209] on tbody "49 ZEUS138 DPS Copy Link Code BCA ANISAH5575 DPS ANISAH mutasi_20251001_3827 | …" at bounding box center [160, 128] width 313 height 241
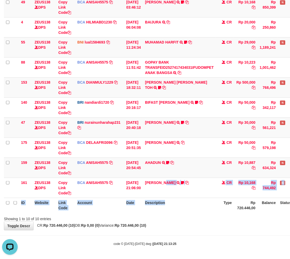
click at [171, 200] on table "ID Website Link Code Account Date Description Type Amount Balance Status Action…" at bounding box center [159, 97] width 311 height 230
click at [170, 200] on th "Description" at bounding box center [179, 205] width 73 height 15
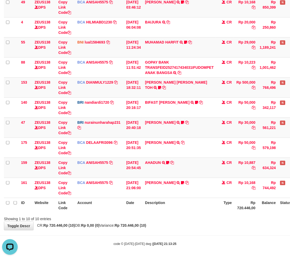
click at [184, 200] on th "Description" at bounding box center [179, 205] width 73 height 15
click at [148, 233] on body "Toggle navigation Home Bank Account List Load By Website Group [OXPLAY] ZEUS138…" at bounding box center [145, 95] width 290 height 327
click at [146, 227] on strong "Rp 720.446,00 (10)" at bounding box center [131, 225] width 32 height 4
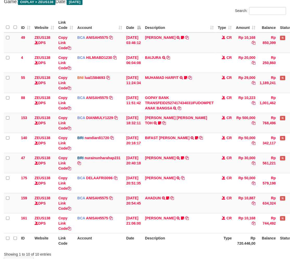
scroll to position [68, 0]
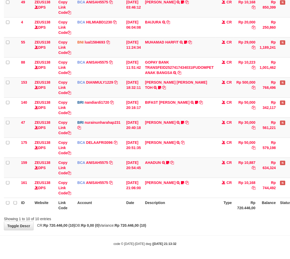
click at [189, 224] on div "**********" at bounding box center [145, 88] width 290 height 285
click at [184, 223] on div "**********" at bounding box center [145, 88] width 290 height 285
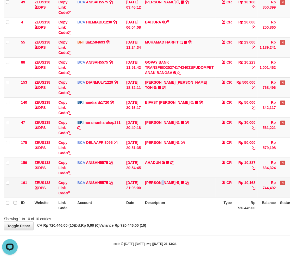
click at [165, 187] on td "HANRI ATMAWA TRSF E-BANKING CR 0110/FTSCY/WS95051 10168.002025100126121073 TRFD…" at bounding box center [179, 188] width 73 height 20
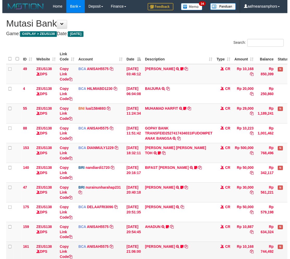
scroll to position [68, 0]
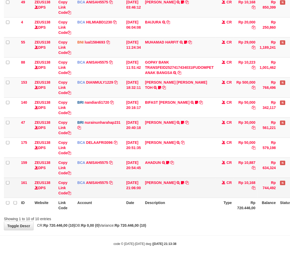
drag, startPoint x: 170, startPoint y: 178, endPoint x: 201, endPoint y: 189, distance: 32.7
click at [174, 181] on td "[PERSON_NAME] TRSF E-BANKING CR 0110/FTSCY/WS95051 10168.002025100126121073 TRF…" at bounding box center [179, 188] width 73 height 20
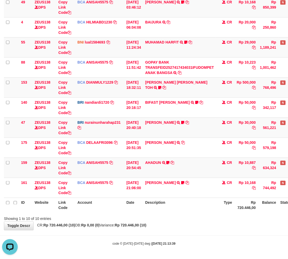
click at [197, 223] on div "**********" at bounding box center [144, 88] width 288 height 285
click at [189, 218] on div "Showing 1 to 10 of 10 entries" at bounding box center [144, 217] width 288 height 7
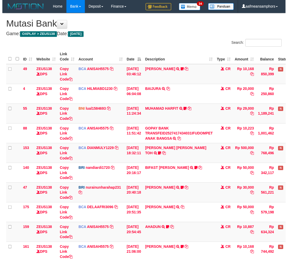
scroll to position [57, 0]
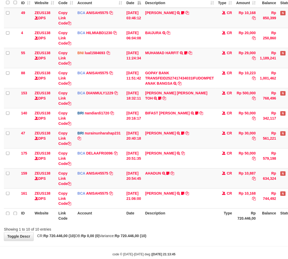
click at [186, 210] on th "Description" at bounding box center [179, 216] width 73 height 15
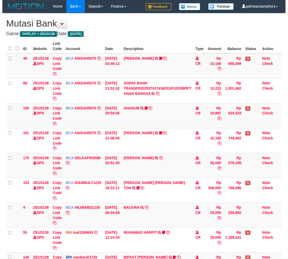
scroll to position [57, 0]
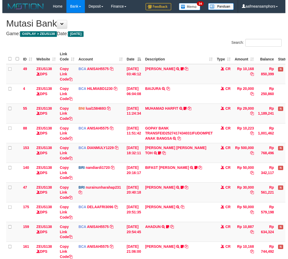
scroll to position [57, 0]
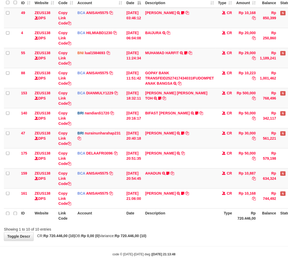
click at [157, 241] on body "Toggle navigation Home Bank Account List Load By Website Group [OXPLAY] ZEUS138…" at bounding box center [144, 106] width 288 height 327
click at [210, 223] on div "ID Website Link Code Account Date Description Type Amount Balance Status Action…" at bounding box center [144, 108] width 288 height 234
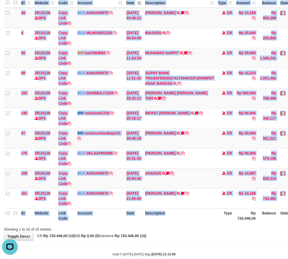
scroll to position [0, 0]
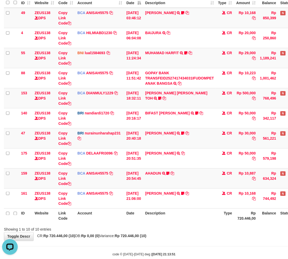
click at [153, 227] on div "Showing 1 to 10 of 10 entries" at bounding box center [144, 228] width 288 height 7
click at [194, 229] on div "Showing 1 to 10 of 10 entries" at bounding box center [144, 228] width 288 height 7
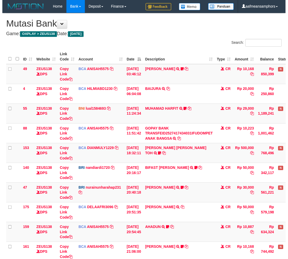
scroll to position [57, 0]
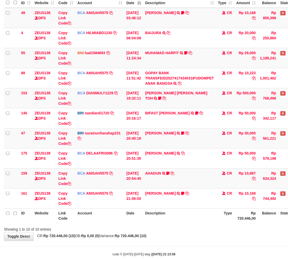
click at [193, 229] on div "Showing 1 to 10 of 10 entries" at bounding box center [144, 228] width 288 height 7
drag, startPoint x: 197, startPoint y: 230, endPoint x: 194, endPoint y: 230, distance: 3.1
click at [194, 230] on div "Showing 1 to 10 of 10 entries" at bounding box center [144, 228] width 288 height 7
click at [193, 230] on div "Showing 1 to 10 of 10 entries" at bounding box center [144, 228] width 288 height 7
click at [192, 229] on div "Showing 1 to 10 of 10 entries" at bounding box center [144, 228] width 288 height 7
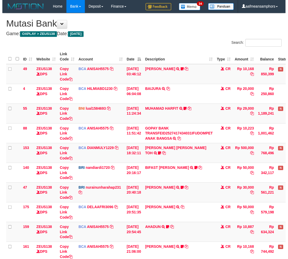
scroll to position [57, 0]
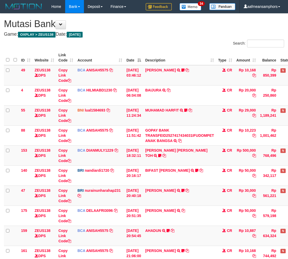
scroll to position [57, 0]
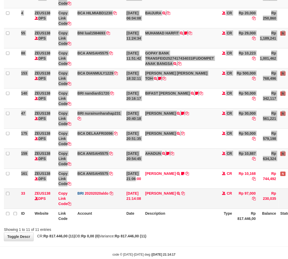
scroll to position [88, 0]
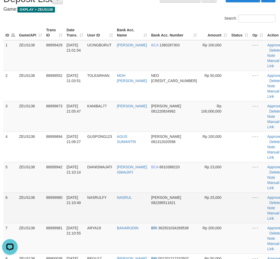
click at [104, 193] on td "NASRULFY" at bounding box center [100, 208] width 30 height 31
click at [108, 193] on td "NASRULFY" at bounding box center [100, 208] width 30 height 31
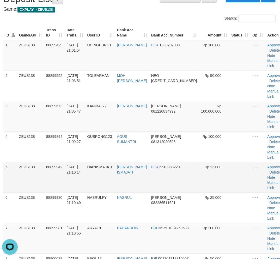
click at [107, 191] on td "DIANISMAJATI" at bounding box center [100, 177] width 30 height 31
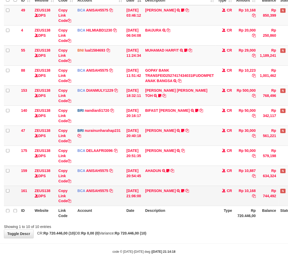
scroll to position [68, 0]
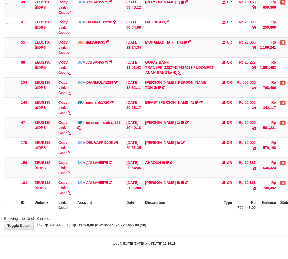
click at [180, 224] on div "**********" at bounding box center [144, 88] width 288 height 285
click at [181, 224] on div "**********" at bounding box center [144, 88] width 288 height 285
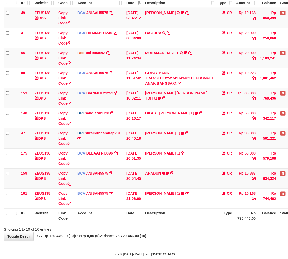
scroll to position [68, 0]
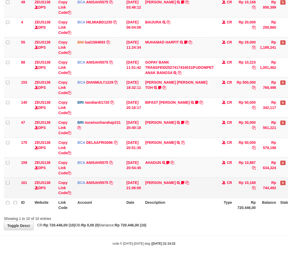
drag, startPoint x: 192, startPoint y: 181, endPoint x: 189, endPoint y: 183, distance: 3.3
click at [189, 183] on td "HANRI ATMAWA TRSF E-BANKING CR 0110/FTSCY/WS95051 10168.002025100126121073 TRFD…" at bounding box center [179, 188] width 73 height 20
click at [189, 181] on icon at bounding box center [187, 183] width 4 height 4
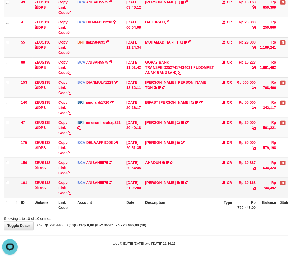
drag, startPoint x: 190, startPoint y: 179, endPoint x: 186, endPoint y: 180, distance: 4.0
click at [187, 180] on td "HANRI ATMAWA TRSF E-BANKING CR 0110/FTSCY/WS95051 10168.002025100126121073 TRFD…" at bounding box center [179, 188] width 73 height 20
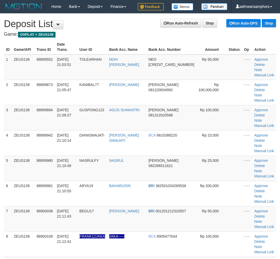
scroll to position [25, 1]
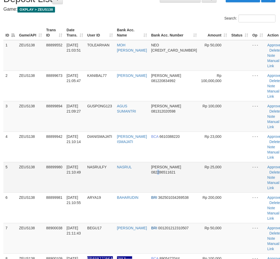
drag, startPoint x: 157, startPoint y: 150, endPoint x: 153, endPoint y: 149, distance: 4.2
click at [157, 170] on span "082286511621" at bounding box center [163, 172] width 24 height 4
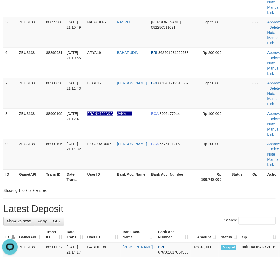
scroll to position [0, 0]
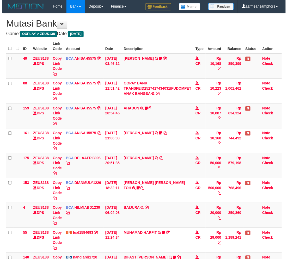
scroll to position [57, 0]
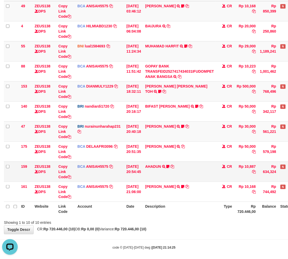
scroll to position [68, 0]
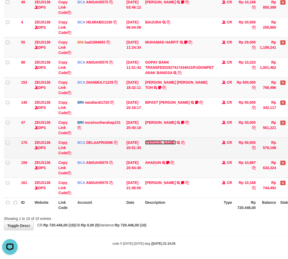
click at [155, 144] on link "RIDWAN SAPUT" at bounding box center [160, 143] width 31 height 4
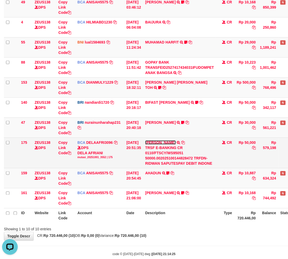
click at [155, 144] on link "RIDWAN SAPUT" at bounding box center [160, 143] width 31 height 4
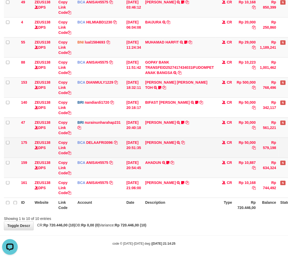
click at [155, 139] on td "RIDWAN SAPUT TRSF E-BANKING CR 0110/FTSCY/WS95051 50000.002025100144828472 TRFD…" at bounding box center [179, 148] width 73 height 20
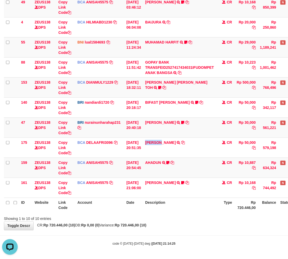
copy link "RIDWAN"
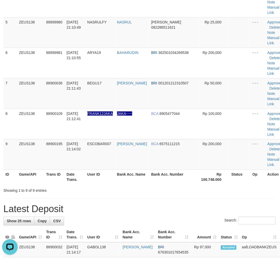
drag, startPoint x: 190, startPoint y: 153, endPoint x: 208, endPoint y: 156, distance: 18.8
click at [208, 156] on div "**********" at bounding box center [139, 246] width 280 height 805
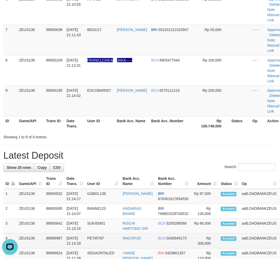
scroll to position [158, 1]
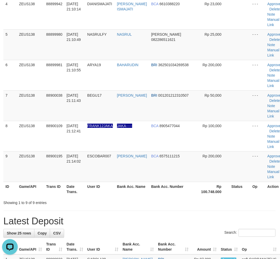
click at [116, 216] on h1 "Latest Deposit" at bounding box center [139, 221] width 272 height 10
click at [113, 216] on h1 "Latest Deposit" at bounding box center [139, 221] width 272 height 10
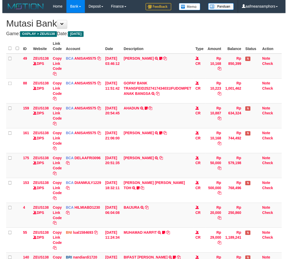
scroll to position [57, 0]
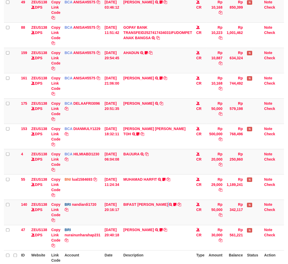
click at [170, 213] on td "BIFAST MUHAMMAD FIR TRANSFER NBMB BIFAST MUHAMMAD FIR TO NANDI ARDIANSYAH White…" at bounding box center [158, 211] width 73 height 25
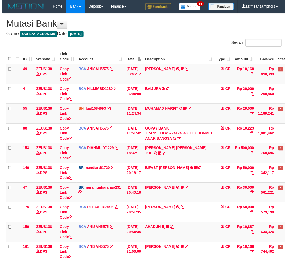
scroll to position [68, 0]
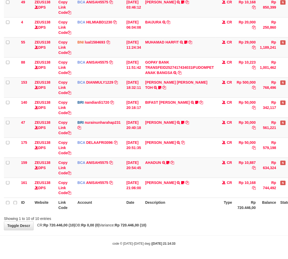
click at [165, 200] on th "Description" at bounding box center [179, 205] width 73 height 15
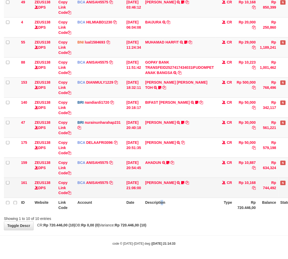
click at [165, 201] on th "Description" at bounding box center [179, 205] width 73 height 15
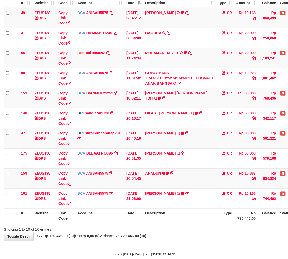
scroll to position [68, 0]
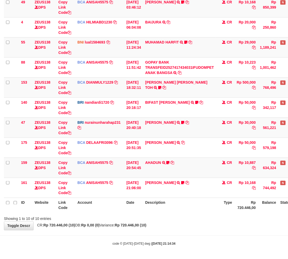
click at [181, 225] on div "**********" at bounding box center [144, 88] width 288 height 285
click at [178, 224] on div "**********" at bounding box center [144, 88] width 288 height 285
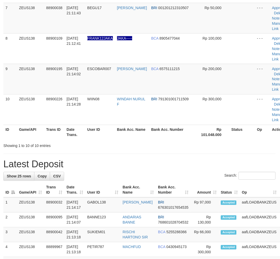
drag, startPoint x: 132, startPoint y: 150, endPoint x: 102, endPoint y: 160, distance: 31.5
click at [130, 149] on div "Showing 1 to 10 of 10 entries" at bounding box center [139, 144] width 280 height 7
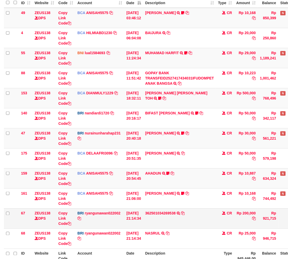
click at [137, 217] on td "01/10/2025 21:14:34" at bounding box center [133, 219] width 19 height 20
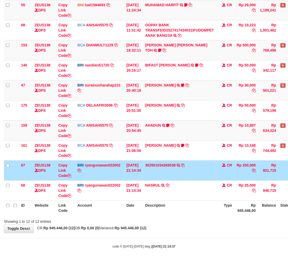
scroll to position [108, 0]
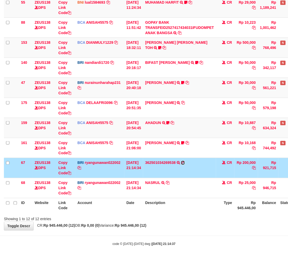
click at [185, 162] on icon at bounding box center [183, 163] width 4 height 4
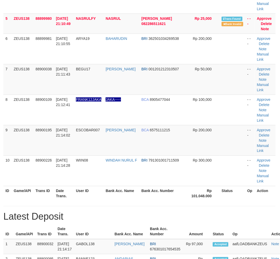
scroll to position [240, 1]
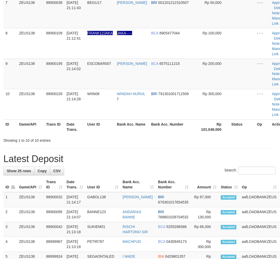
click at [153, 163] on div "**********" at bounding box center [139, 185] width 280 height 825
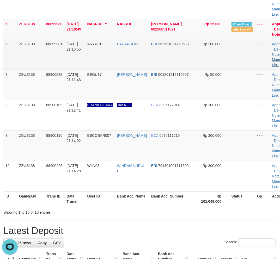
scroll to position [0, 0]
click at [272, 64] on link "Manual Link" at bounding box center [278, 62] width 12 height 9
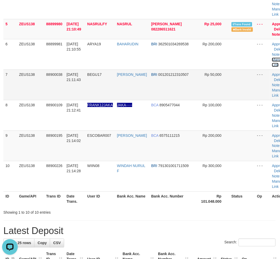
click at [272, 58] on link "Manual Link" at bounding box center [278, 62] width 12 height 9
click at [111, 234] on h1 "Latest Deposit" at bounding box center [139, 231] width 272 height 10
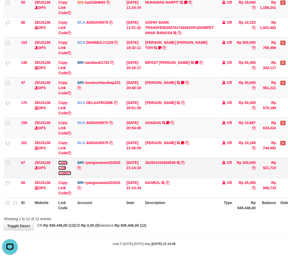
click at [63, 167] on link "Copy Link Code" at bounding box center [64, 168] width 13 height 15
drag, startPoint x: 63, startPoint y: 167, endPoint x: 217, endPoint y: 136, distance: 157.4
click at [63, 167] on link "Copy Link Code" at bounding box center [64, 168] width 13 height 15
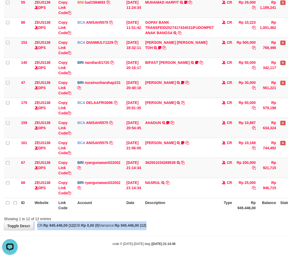
click at [200, 222] on div "**********" at bounding box center [144, 68] width 288 height 325
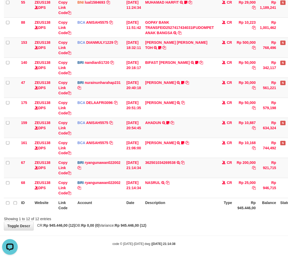
click at [198, 231] on body "Toggle navigation Home Bank Account List Load By Website Group [OXPLAY] ZEUS138…" at bounding box center [144, 76] width 288 height 368
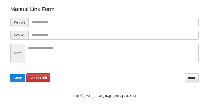
scroll to position [58, 0]
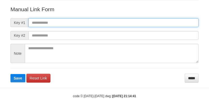
click at [162, 22] on input "text" at bounding box center [113, 22] width 170 height 9
paste input "**********"
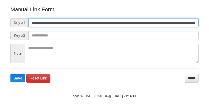
scroll to position [0, 305]
type input "**********"
click at [10, 74] on button "Save" at bounding box center [17, 78] width 15 height 8
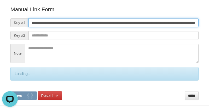
scroll to position [0, 0]
click at [10, 92] on button "Save" at bounding box center [23, 96] width 26 height 8
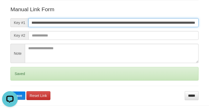
click at [10, 92] on button "Save" at bounding box center [17, 96] width 15 height 8
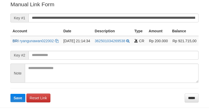
click at [10, 94] on button "Save" at bounding box center [17, 98] width 15 height 8
click at [148, 17] on input "**********" at bounding box center [113, 18] width 170 height 9
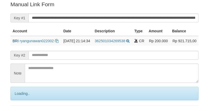
click at [131, 15] on input "**********" at bounding box center [113, 18] width 170 height 9
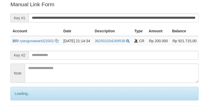
scroll to position [105, 0]
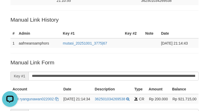
click at [189, 48] on div "Deposit Detail Game/API Trans ID Date Trans. User ID Bank Acc. Name Bank Acc. N…" at bounding box center [105, 70] width 196 height 215
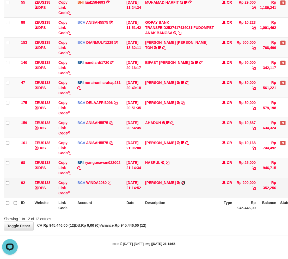
click at [185, 183] on icon at bounding box center [183, 183] width 4 height 4
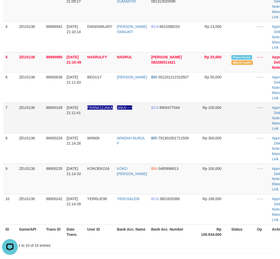
scroll to position [107, 1]
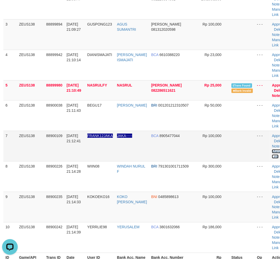
click at [272, 149] on link "Manual Link" at bounding box center [278, 153] width 12 height 9
drag, startPoint x: 259, startPoint y: 149, endPoint x: 198, endPoint y: 145, distance: 61.4
click at [272, 149] on link "Manual Link" at bounding box center [278, 153] width 12 height 9
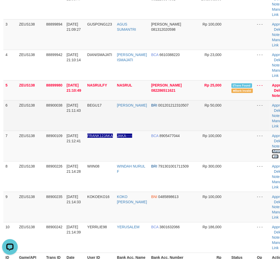
click at [272, 149] on link "Manual Link" at bounding box center [278, 153] width 12 height 9
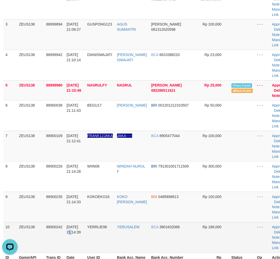
drag, startPoint x: 98, startPoint y: 228, endPoint x: 57, endPoint y: 223, distance: 41.3
click at [74, 224] on td "01/10/2025 21:14:39" at bounding box center [74, 237] width 21 height 31
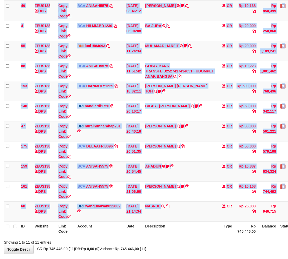
scroll to position [64, 0]
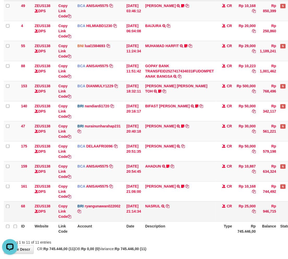
click at [199, 220] on td "NASRUL TRANSFER NBMB NASRUL TO RYAN GUNAWAN" at bounding box center [179, 212] width 73 height 20
click at [198, 220] on td "NASRUL TRANSFER NBMB NASRUL TO RYAN GUNAWAN" at bounding box center [179, 212] width 73 height 20
click at [204, 218] on td "NASRUL TRANSFER NBMB NASRUL TO RYAN GUNAWAN" at bounding box center [179, 212] width 73 height 20
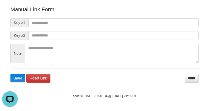
click at [153, 81] on form "Manual Link Form Key #1 Key #2 Note Save Reset Link *****" at bounding box center [104, 43] width 188 height 77
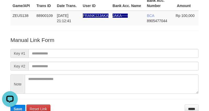
scroll to position [58, 0]
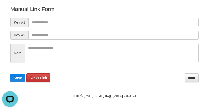
click at [106, 79] on form "Manual Link Form Key #1 Key #2 Note Save Reset Link *****" at bounding box center [104, 43] width 188 height 77
drag, startPoint x: 106, startPoint y: 79, endPoint x: 86, endPoint y: 110, distance: 37.1
click at [109, 81] on form "Manual Link Form Key #1 Key #2 Note Save Reset Link *****" at bounding box center [104, 43] width 188 height 77
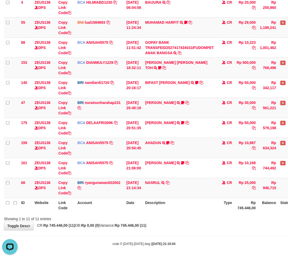
click at [185, 233] on body "Toggle navigation Home Bank Account List Load By Website Group [OXPLAY] ZEUS138…" at bounding box center [144, 86] width 288 height 348
click at [192, 222] on div "**********" at bounding box center [144, 78] width 288 height 305
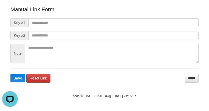
click at [162, 28] on form "Manual Link Form Key #1 Key #2 Note Save Reset Link *****" at bounding box center [104, 43] width 188 height 77
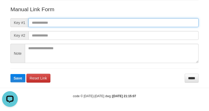
paste input "**********"
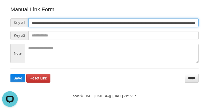
click at [160, 22] on input "**********" at bounding box center [113, 22] width 170 height 9
type input "**********"
click at [10, 74] on button "Save" at bounding box center [17, 78] width 15 height 8
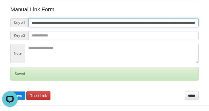
click at [10, 92] on button "Save" at bounding box center [17, 96] width 15 height 8
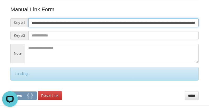
click at [10, 92] on button "Save" at bounding box center [23, 96] width 26 height 8
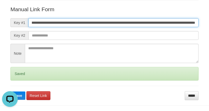
click at [10, 92] on button "Save" at bounding box center [17, 96] width 15 height 8
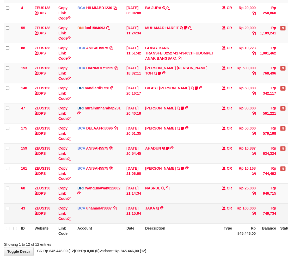
scroll to position [88, 0]
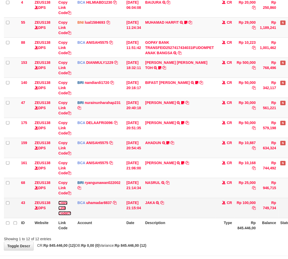
click at [63, 208] on link "Copy Link Code" at bounding box center [64, 208] width 13 height 15
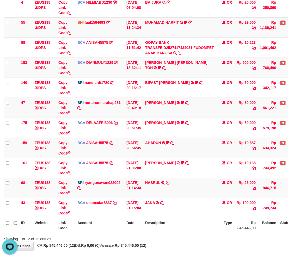
scroll to position [0, 0]
click at [178, 229] on th "Description" at bounding box center [179, 225] width 73 height 15
click at [177, 229] on th "Description" at bounding box center [179, 225] width 73 height 15
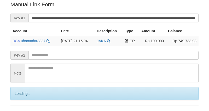
scroll to position [105, 0]
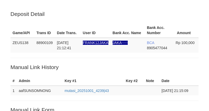
scroll to position [106, 0]
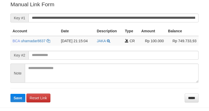
click at [10, 94] on button "Save" at bounding box center [17, 98] width 15 height 8
click at [121, 20] on input "**********" at bounding box center [113, 18] width 170 height 9
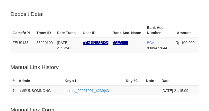
scroll to position [106, 0]
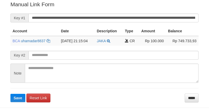
click at [10, 94] on button "Save" at bounding box center [17, 98] width 15 height 8
click at [119, 19] on input "**********" at bounding box center [113, 18] width 170 height 9
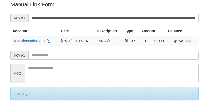
scroll to position [105, 0]
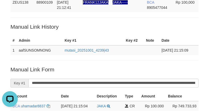
scroll to position [0, 0]
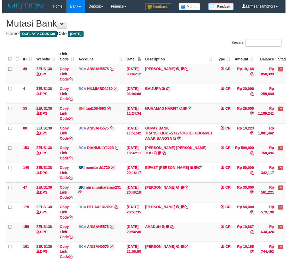
scroll to position [82, 0]
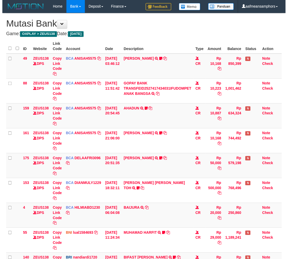
scroll to position [82, 0]
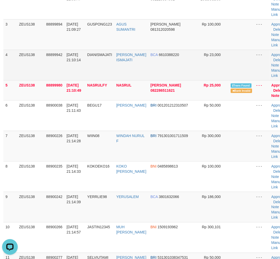
click at [85, 68] on td "01/10/2025 21:10:14" at bounding box center [74, 65] width 21 height 31
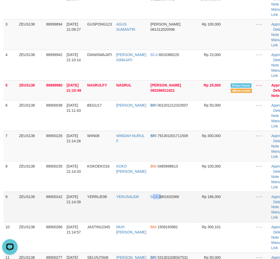
drag, startPoint x: 158, startPoint y: 208, endPoint x: 137, endPoint y: 206, distance: 20.9
click at [157, 208] on td "BCA 3801632066" at bounding box center [173, 207] width 50 height 31
click at [113, 201] on td "YERRLIE98" at bounding box center [99, 207] width 29 height 31
click at [105, 197] on span "YERRLIE98" at bounding box center [97, 197] width 20 height 4
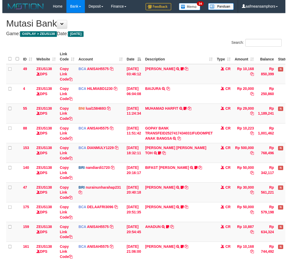
scroll to position [82, 0]
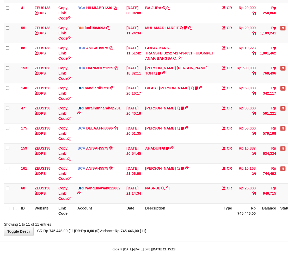
click at [84, 225] on div "Showing 1 to 11 of 11 entries" at bounding box center [60, 223] width 112 height 7
drag, startPoint x: 109, startPoint y: 233, endPoint x: 119, endPoint y: 233, distance: 10.7
click at [112, 233] on div "**********" at bounding box center [144, 83] width 288 height 305
click at [118, 233] on div "**********" at bounding box center [144, 83] width 288 height 305
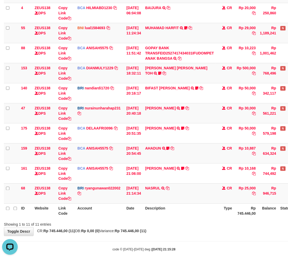
click at [119, 233] on div "**********" at bounding box center [144, 83] width 288 height 305
click at [129, 231] on strong "Rp 745.446,00 (11)" at bounding box center [131, 231] width 32 height 4
drag, startPoint x: 130, startPoint y: 231, endPoint x: 144, endPoint y: 228, distance: 14.1
click at [131, 231] on strong "Rp 745.446,00 (11)" at bounding box center [131, 231] width 32 height 4
click at [160, 227] on div "**********" at bounding box center [144, 83] width 288 height 305
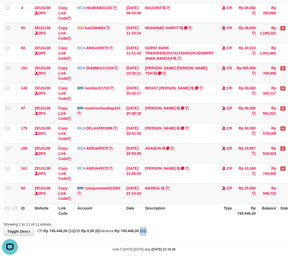
click at [160, 227] on div "**********" at bounding box center [144, 83] width 288 height 305
click at [171, 225] on div "Showing 1 to 11 of 11 entries" at bounding box center [144, 223] width 288 height 7
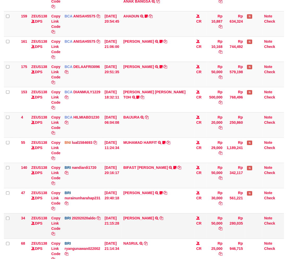
scroll to position [104, 0]
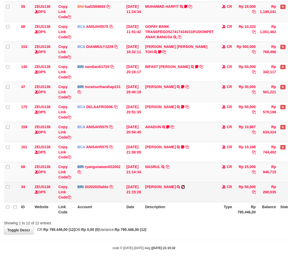
click at [185, 186] on icon at bounding box center [183, 187] width 4 height 4
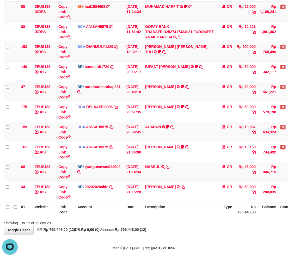
scroll to position [0, 0]
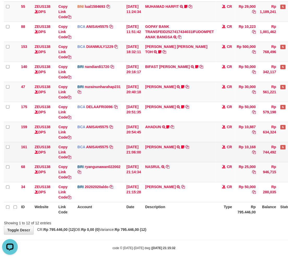
click at [191, 159] on td "HANRI ATMAWA TRSF E-BANKING CR 0110/FTSCY/WS95051 10168.002025100126121073 TRFD…" at bounding box center [179, 152] width 73 height 20
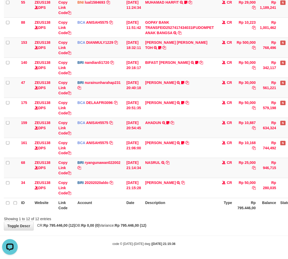
click at [170, 215] on div at bounding box center [204, 215] width 168 height 0
drag, startPoint x: 177, startPoint y: 212, endPoint x: 179, endPoint y: 211, distance: 2.7
click at [176, 212] on th "Description" at bounding box center [179, 205] width 73 height 15
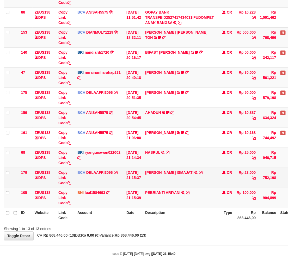
scroll to position [128, 0]
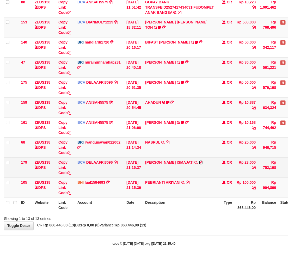
click at [199, 161] on icon at bounding box center [201, 163] width 4 height 4
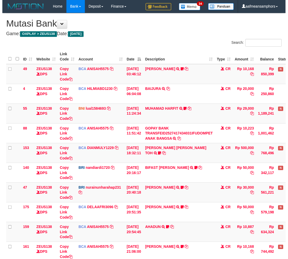
scroll to position [128, 0]
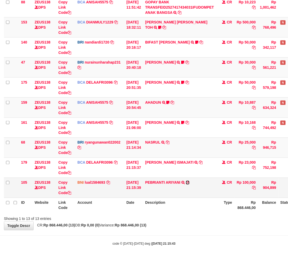
click at [190, 182] on icon at bounding box center [188, 183] width 4 height 4
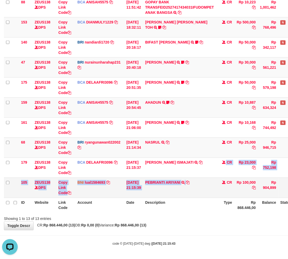
click at [191, 178] on tbody "49 ZEUS138 DPS Copy Link Code BCA ANISAH5575 DPS [PERSON_NAME] mutasi_20251001_…" at bounding box center [159, 67] width 311 height 261
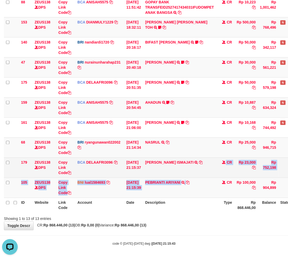
drag, startPoint x: 191, startPoint y: 177, endPoint x: 231, endPoint y: 166, distance: 41.6
click at [191, 177] on td "[PERSON_NAME] ISMAJATI TRSF E-BANKING CR 0110/FTSCY/WS95031 23000.00[PERSON_NAM…" at bounding box center [179, 168] width 73 height 20
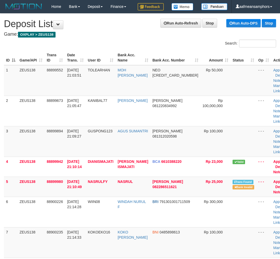
scroll to position [131, 0]
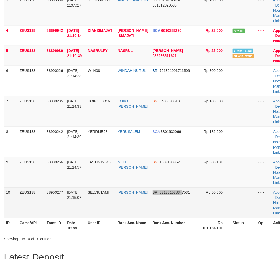
drag, startPoint x: 145, startPoint y: 212, endPoint x: 170, endPoint y: 217, distance: 24.6
click at [170, 217] on tr "10 ZEUS138 88900277 01/10/2025 21:15:07 SELVIUTAMI PRATAMA TITUS BRI 5313010383…" at bounding box center [148, 203] width 289 height 31
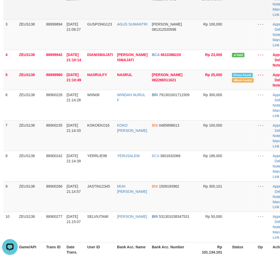
scroll to position [401, 1]
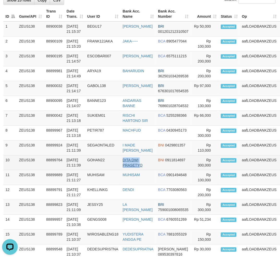
drag, startPoint x: 142, startPoint y: 165, endPoint x: 0, endPoint y: 171, distance: 142.0
click at [142, 165] on tr "10 ZEUS138 88899764 01/10/2025 21:11:39 GOHAN22 DITA DWI PRASETYO BNI 091181469…" at bounding box center [151, 162] width 297 height 15
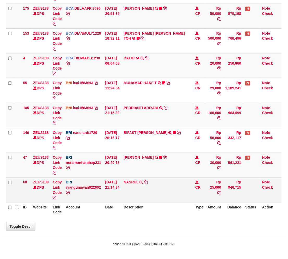
scroll to position [104, 0]
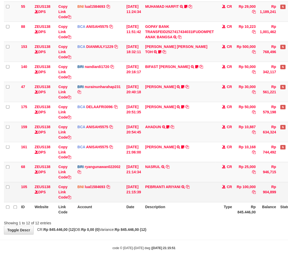
click at [159, 192] on td "PEBRIANTI ARIYANI TRANSFER DARI IBU [PERSON_NAME]" at bounding box center [179, 192] width 73 height 20
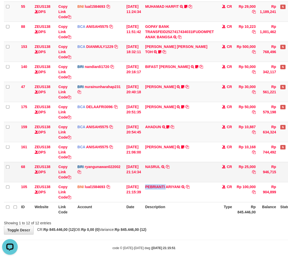
scroll to position [0, 0]
copy link "PEBRIANTI"
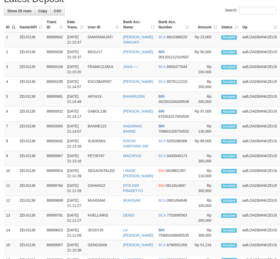
scroll to position [376, 0]
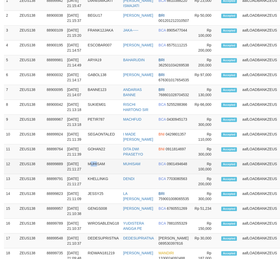
click at [98, 170] on td "MUHISAM" at bounding box center [103, 166] width 35 height 15
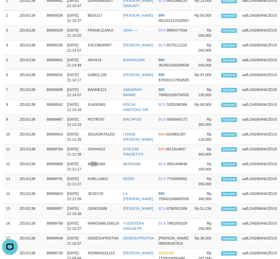
scroll to position [0, 0]
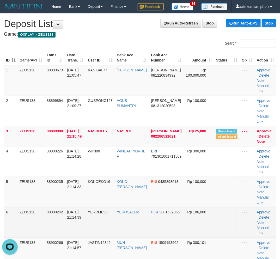
click at [96, 221] on td "YERRLIE98" at bounding box center [100, 222] width 29 height 31
click at [84, 218] on td "[DATE] 21:14:39" at bounding box center [75, 222] width 21 height 31
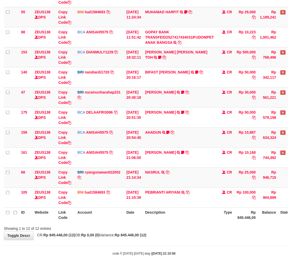
scroll to position [104, 0]
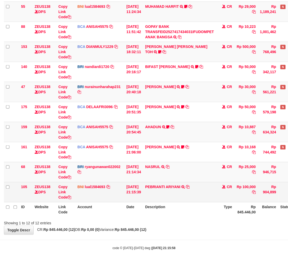
click at [178, 195] on td "PEBRIANTI ARIYANI TRANSFER DARI IBU PEBRIANTI ARIYANI" at bounding box center [179, 192] width 73 height 20
copy td "ARIYANI"
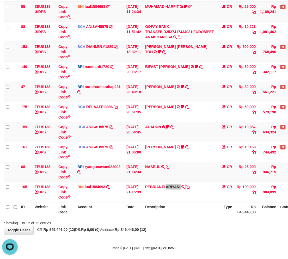
scroll to position [0, 0]
click at [186, 248] on div "code © 2012-2018 dwg | 2025/10/01 21:15:58" at bounding box center [144, 248] width 288 height 5
drag, startPoint x: 174, startPoint y: 246, endPoint x: 185, endPoint y: 240, distance: 12.4
click at [175, 247] on strong "2025/10/01 21:15:58" at bounding box center [163, 249] width 23 height 4
drag, startPoint x: 177, startPoint y: 231, endPoint x: 173, endPoint y: 231, distance: 3.7
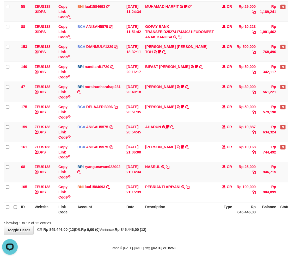
click at [175, 231] on div "**********" at bounding box center [144, 72] width 288 height 325
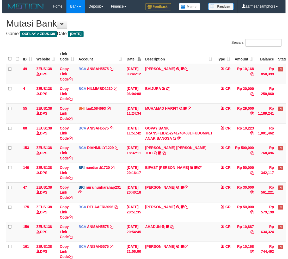
scroll to position [55, 0]
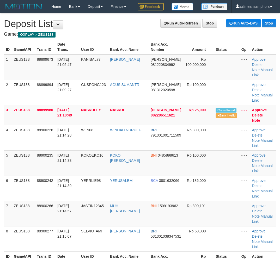
click at [77, 206] on td "01/10/2025 21:14:57" at bounding box center [67, 213] width 24 height 25
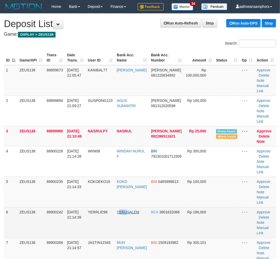
drag, startPoint x: 123, startPoint y: 209, endPoint x: 131, endPoint y: 210, distance: 8.1
click at [131, 210] on td "YERUSALEM" at bounding box center [132, 222] width 34 height 31
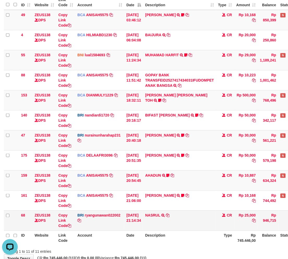
drag, startPoint x: 142, startPoint y: 210, endPoint x: 147, endPoint y: 210, distance: 4.7
click at [142, 211] on td "[DATE] 21:14:34" at bounding box center [133, 221] width 19 height 20
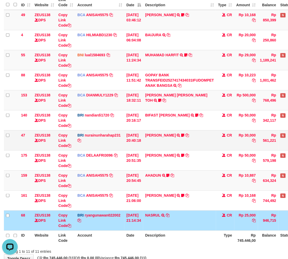
drag, startPoint x: 156, startPoint y: 209, endPoint x: 237, endPoint y: 142, distance: 104.9
click at [155, 209] on td "[PERSON_NAME] TRSF E-BANKING CR 0110/FTSCY/WS95051 10168.002025100126121073 TRF…" at bounding box center [179, 201] width 73 height 20
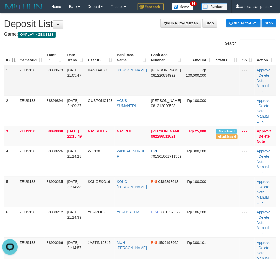
click at [103, 83] on td "KANIBAL77" at bounding box center [100, 80] width 29 height 31
click at [105, 82] on td "KANIBAL77" at bounding box center [100, 80] width 29 height 31
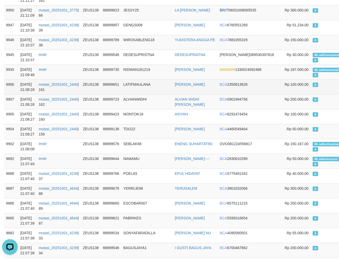
scroll to position [319, 0]
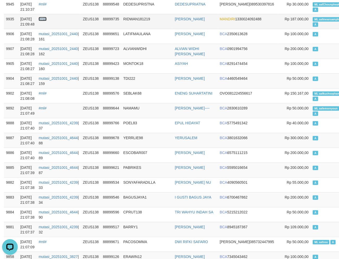
click at [46, 18] on link "#ml#" at bounding box center [43, 19] width 8 height 4
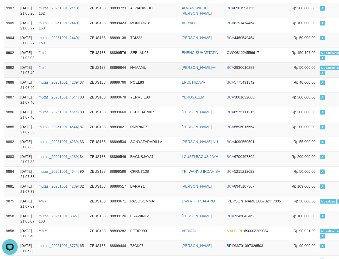
scroll to position [463, 0]
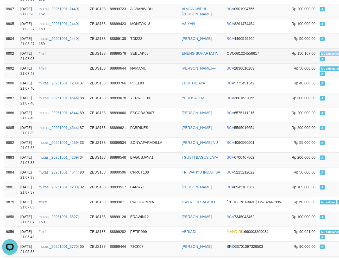
drag, startPoint x: 288, startPoint y: 66, endPoint x: 313, endPoint y: 69, distance: 24.9
click at [318, 63] on td "ML aafkuchsophana A" at bounding box center [336, 55] width 36 height 15
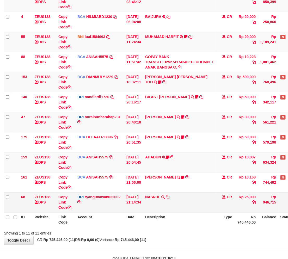
scroll to position [88, 0]
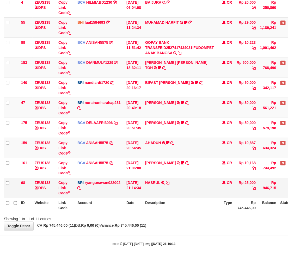
click at [181, 192] on td "NASRUL TRANSFER NBMB NASRUL TO [PERSON_NAME]" at bounding box center [179, 188] width 73 height 20
click at [186, 189] on td "NASRUL TRANSFER NBMB NASRUL TO [PERSON_NAME]" at bounding box center [179, 188] width 73 height 20
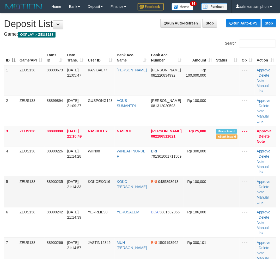
drag, startPoint x: 112, startPoint y: 183, endPoint x: 105, endPoint y: 183, distance: 7.0
click at [110, 183] on span "KOKOEKO16" at bounding box center [99, 182] width 22 height 4
click at [73, 183] on span "01/10/2025 21:14:33" at bounding box center [74, 184] width 14 height 9
click at [96, 185] on td "KOKOEKO16" at bounding box center [100, 192] width 29 height 31
click at [98, 185] on td "KOKOEKO16" at bounding box center [100, 192] width 29 height 31
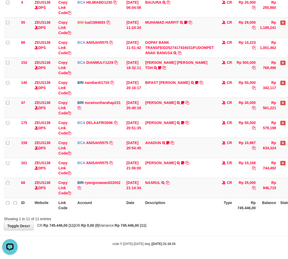
click at [167, 230] on body "Toggle navigation Home Bank Account List Load By Website Group [OXPLAY] ZEUS138…" at bounding box center [144, 86] width 288 height 348
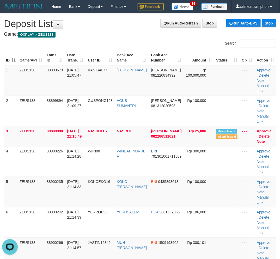
click at [277, 204] on div "ID Game/API Trans ID Date Trans. User ID Bank Acc. Name Bank Acc. Number Amount…" at bounding box center [140, 197] width 280 height 297
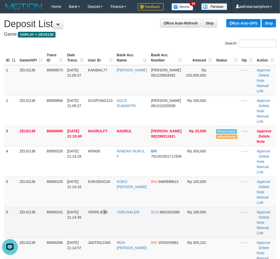
click at [108, 228] on td "YERRLIE98" at bounding box center [100, 222] width 29 height 31
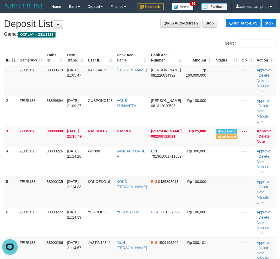
scroll to position [176, 0]
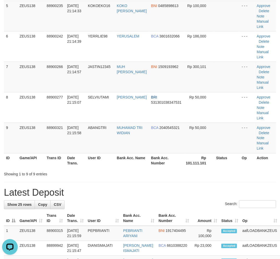
drag, startPoint x: 122, startPoint y: 199, endPoint x: 119, endPoint y: 198, distance: 3.3
click at [126, 199] on div "**********" at bounding box center [140, 235] width 280 height 795
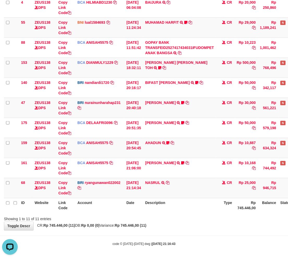
click at [120, 230] on body "Toggle navigation Home Bank Account List Load By Website Group [OXPLAY] ZEUS138…" at bounding box center [144, 86] width 288 height 348
drag, startPoint x: 119, startPoint y: 230, endPoint x: 127, endPoint y: 228, distance: 8.2
click at [119, 230] on body "Toggle navigation Home Bank Account List Load By Website Group [OXPLAY] ZEUS138…" at bounding box center [144, 86] width 288 height 348
click at [157, 218] on div "Showing 1 to 11 of 11 entries" at bounding box center [144, 218] width 288 height 7
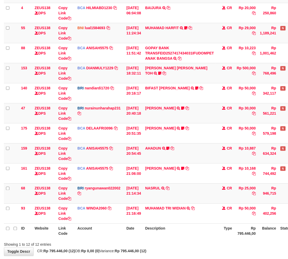
scroll to position [88, 0]
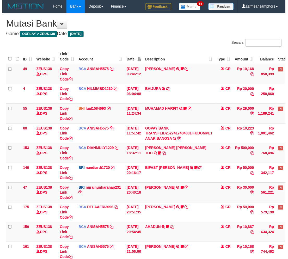
scroll to position [82, 0]
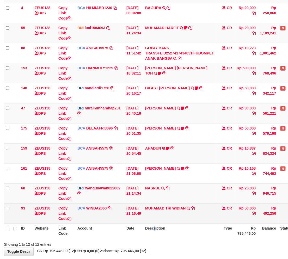
drag, startPoint x: 158, startPoint y: 224, endPoint x: 251, endPoint y: 213, distance: 93.5
click at [158, 224] on th "Description" at bounding box center [179, 231] width 73 height 15
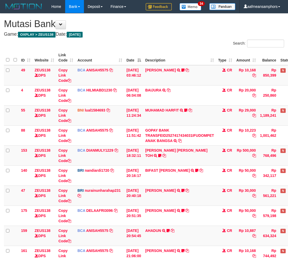
scroll to position [108, 0]
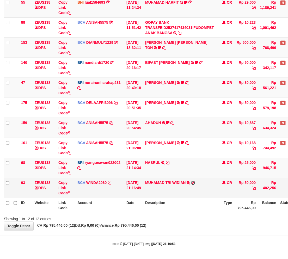
click at [195, 182] on icon at bounding box center [193, 183] width 4 height 4
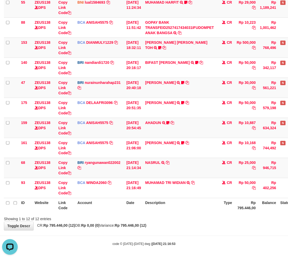
scroll to position [0, 0]
drag, startPoint x: 168, startPoint y: 229, endPoint x: 175, endPoint y: 229, distance: 6.8
click at [168, 229] on div "**********" at bounding box center [144, 68] width 288 height 325
click at [171, 228] on div "**********" at bounding box center [144, 68] width 288 height 325
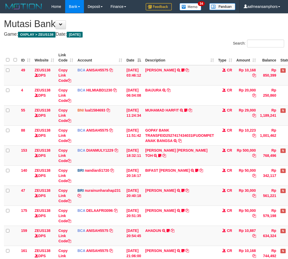
scroll to position [108, 0]
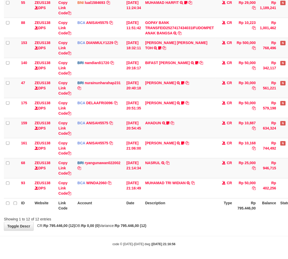
click at [173, 203] on th "Description" at bounding box center [179, 205] width 73 height 15
click at [165, 205] on th "Description" at bounding box center [179, 205] width 73 height 15
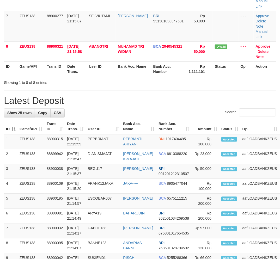
scroll to position [176, 0]
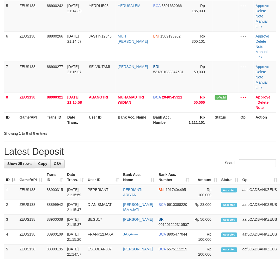
drag, startPoint x: 165, startPoint y: 132, endPoint x: 1, endPoint y: 169, distance: 168.0
click at [164, 160] on div "Search:" at bounding box center [140, 164] width 272 height 9
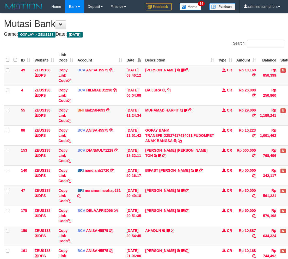
scroll to position [88, 0]
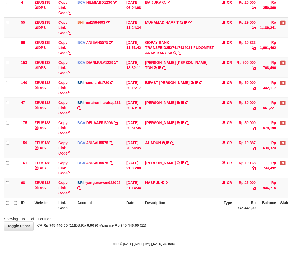
click at [181, 199] on th "Description" at bounding box center [179, 205] width 73 height 15
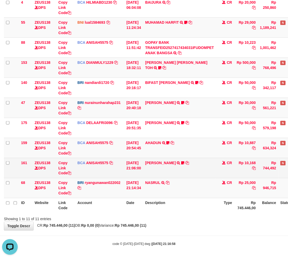
scroll to position [0, 0]
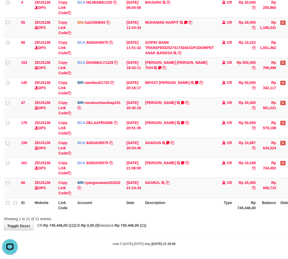
click at [210, 204] on th "Description" at bounding box center [179, 205] width 73 height 15
click at [211, 204] on th "Description" at bounding box center [179, 205] width 73 height 15
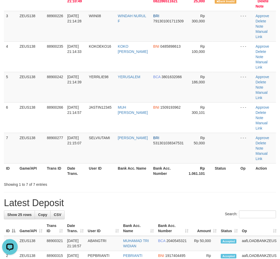
click at [96, 204] on h1 "Latest Deposit" at bounding box center [140, 203] width 272 height 10
drag, startPoint x: 95, startPoint y: 204, endPoint x: 1, endPoint y: 210, distance: 94.0
click at [96, 204] on h1 "Latest Deposit" at bounding box center [140, 203] width 272 height 10
click at [143, 181] on div "Showing 1 to 7 of 7 entries" at bounding box center [140, 183] width 280 height 7
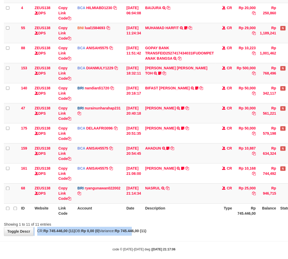
click at [146, 228] on div "**********" at bounding box center [144, 83] width 288 height 305
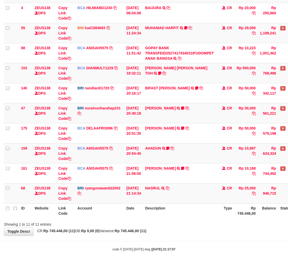
scroll to position [88, 0]
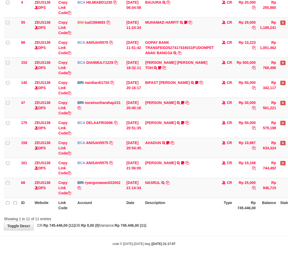
click at [191, 215] on div "Showing 1 to 11 of 11 entries" at bounding box center [144, 218] width 288 height 7
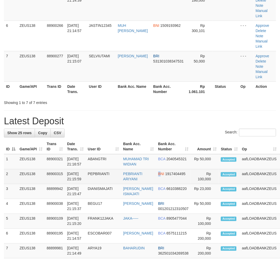
click at [163, 181] on tr "2 ZEUS138 88900315 [DATE] 21:15:59 PEPBRIANTI PEBRIANTI ARIYANI BNI 1917404495 …" at bounding box center [152, 176] width 296 height 15
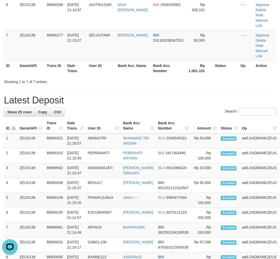
click at [158, 100] on h1 "Latest Deposit" at bounding box center [140, 100] width 272 height 10
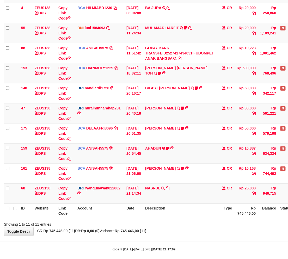
scroll to position [88, 0]
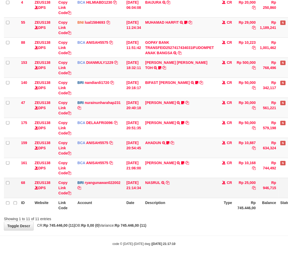
drag, startPoint x: 0, startPoint y: 0, endPoint x: 189, endPoint y: 186, distance: 265.1
click at [189, 186] on td "NASRUL TRANSFER NBMB NASRUL TO RYAN GUNAWAN" at bounding box center [179, 188] width 73 height 20
click at [185, 185] on td "NASRUL TRANSFER NBMB NASRUL TO RYAN GUNAWAN" at bounding box center [179, 188] width 73 height 20
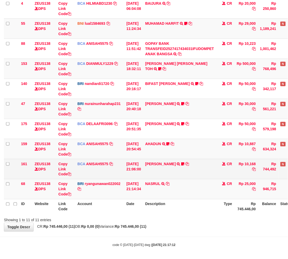
scroll to position [88, 0]
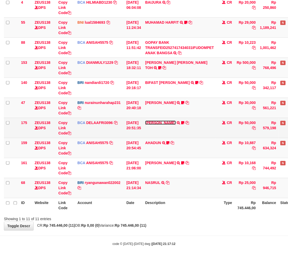
click at [170, 122] on link "[PERSON_NAME]" at bounding box center [160, 123] width 31 height 4
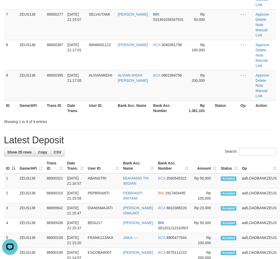
click at [175, 134] on div "**********" at bounding box center [140, 182] width 280 height 795
click at [80, 233] on td "[DATE] 21:15:20" at bounding box center [75, 240] width 21 height 15
drag, startPoint x: 78, startPoint y: 233, endPoint x: 0, endPoint y: 189, distance: 89.6
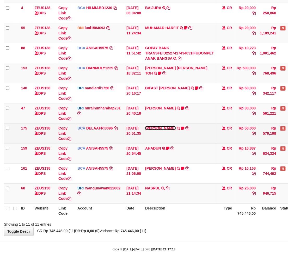
scroll to position [88, 0]
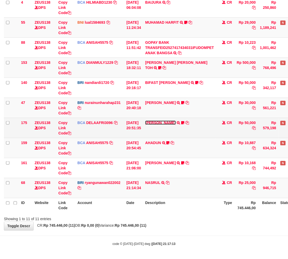
click at [157, 124] on link "[PERSON_NAME]" at bounding box center [160, 123] width 31 height 4
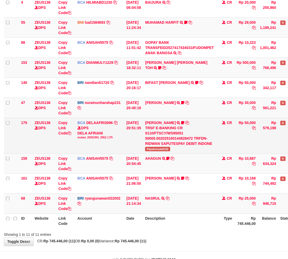
click at [158, 147] on span "Papahmuda0102" at bounding box center [157, 149] width 25 height 4
drag, startPoint x: 158, startPoint y: 147, endPoint x: 166, endPoint y: 144, distance: 8.4
click at [158, 147] on span "Papahmuda0102" at bounding box center [157, 149] width 25 height 4
copy span "Papahmuda0102"
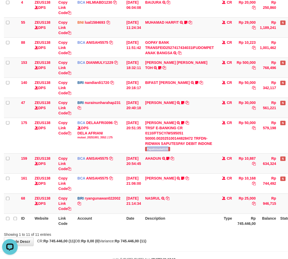
scroll to position [0, 0]
click at [161, 238] on div "**********" at bounding box center [144, 86] width 288 height 320
click at [164, 233] on div "Showing 1 to 11 of 11 entries" at bounding box center [144, 233] width 288 height 7
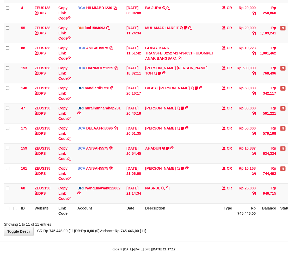
click at [194, 222] on div "Showing 1 to 11 of 11 entries" at bounding box center [144, 223] width 288 height 7
click at [193, 222] on div "Showing 1 to 11 of 11 entries" at bounding box center [144, 223] width 288 height 7
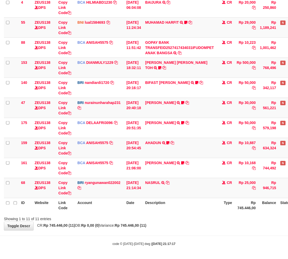
drag, startPoint x: 196, startPoint y: 217, endPoint x: 193, endPoint y: 219, distance: 3.2
click at [193, 219] on div "Showing 1 to 11 of 11 entries" at bounding box center [144, 218] width 288 height 7
click at [173, 214] on div "Search: ID Website Link Code Account Date Description Type Amount Balance Statu…" at bounding box center [144, 87] width 280 height 270
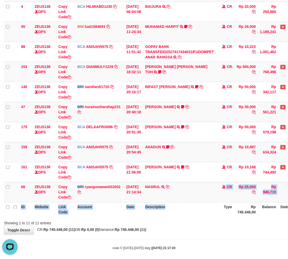
drag, startPoint x: 173, startPoint y: 203, endPoint x: 191, endPoint y: 204, distance: 17.8
click at [173, 203] on table "ID Website Link Code Account Date Description Type Amount Balance Status Action…" at bounding box center [159, 92] width 311 height 251
click at [195, 207] on th "Description" at bounding box center [179, 209] width 73 height 15
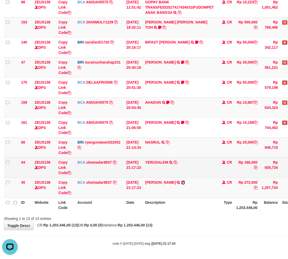
drag, startPoint x: 183, startPoint y: 182, endPoint x: 230, endPoint y: 165, distance: 50.2
click at [183, 182] on icon at bounding box center [183, 183] width 4 height 4
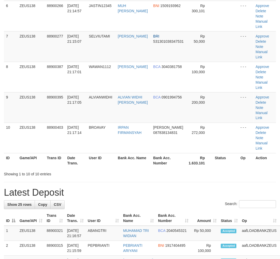
scroll to position [233, 0]
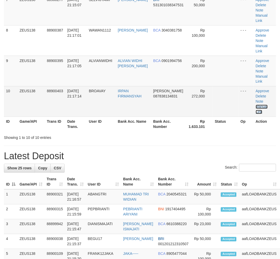
click at [260, 108] on link "Manual Link" at bounding box center [262, 109] width 12 height 9
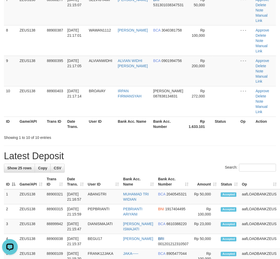
scroll to position [0, 0]
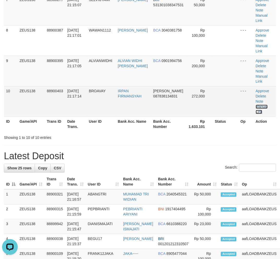
click at [256, 105] on link "Manual Link" at bounding box center [262, 109] width 12 height 9
drag, startPoint x: 259, startPoint y: 107, endPoint x: 254, endPoint y: 107, distance: 4.2
click at [259, 107] on link "Manual Link" at bounding box center [262, 109] width 12 height 9
click at [256, 105] on link "Manual Link" at bounding box center [262, 109] width 12 height 9
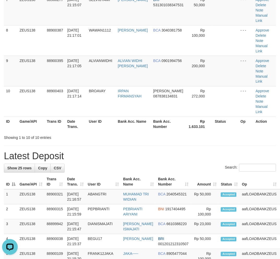
drag, startPoint x: 155, startPoint y: 157, endPoint x: 153, endPoint y: 160, distance: 3.9
click at [158, 159] on h1 "Latest Deposit" at bounding box center [140, 156] width 272 height 10
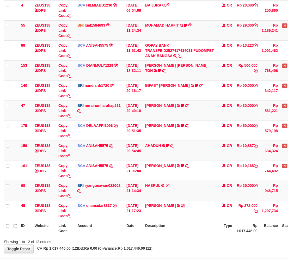
scroll to position [108, 0]
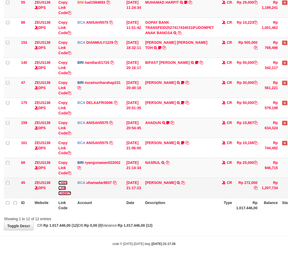
click at [63, 186] on link "Copy Link Code" at bounding box center [64, 188] width 13 height 15
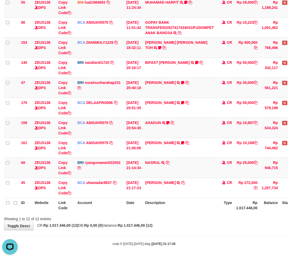
scroll to position [71, 0]
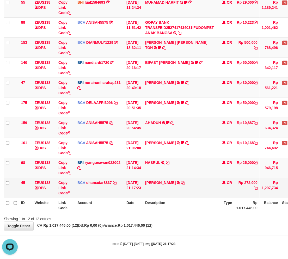
drag, startPoint x: 189, startPoint y: 238, endPoint x: 191, endPoint y: 190, distance: 47.2
click at [189, 238] on body "Toggle navigation Home Bank Account List Load By Website Group [OXPLAY] ZEUS138…" at bounding box center [144, 76] width 288 height 368
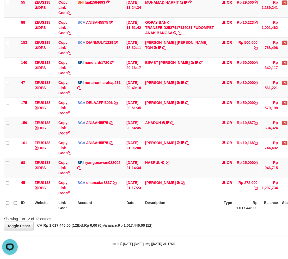
click at [212, 199] on th "Description" at bounding box center [179, 205] width 73 height 15
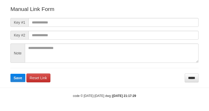
scroll to position [58, 0]
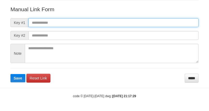
click at [155, 18] on input "text" at bounding box center [113, 22] width 170 height 9
paste input "**********"
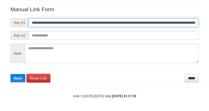
scroll to position [0, 298]
type input "**********"
click at [10, 74] on button "Save" at bounding box center [17, 78] width 15 height 8
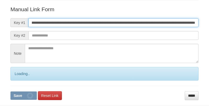
click at [10, 92] on button "Save" at bounding box center [23, 96] width 26 height 8
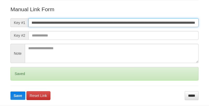
click at [10, 92] on button "Save" at bounding box center [17, 96] width 15 height 8
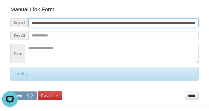
click at [10, 92] on button "Save" at bounding box center [23, 96] width 26 height 8
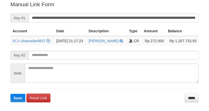
click at [10, 94] on button "Save" at bounding box center [17, 98] width 15 height 8
click at [108, 20] on input "**********" at bounding box center [113, 18] width 170 height 9
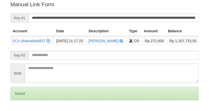
click at [102, 17] on input "**********" at bounding box center [113, 18] width 170 height 9
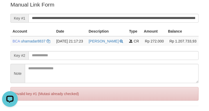
scroll to position [0, 0]
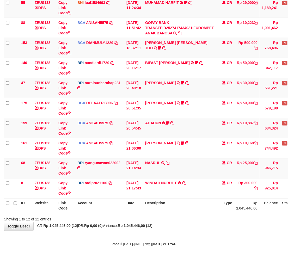
scroll to position [108, 0]
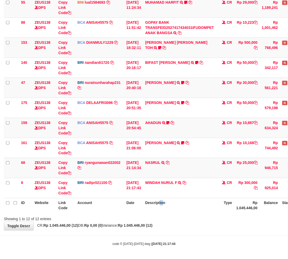
drag, startPoint x: 167, startPoint y: 206, endPoint x: 172, endPoint y: 204, distance: 6.0
click at [171, 205] on th "Description" at bounding box center [179, 205] width 73 height 15
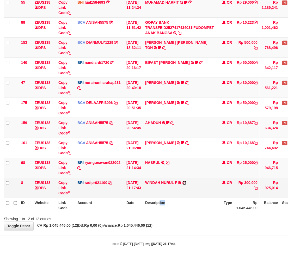
click at [186, 181] on icon at bounding box center [185, 183] width 4 height 4
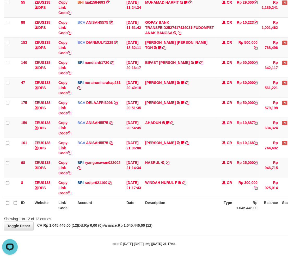
scroll to position [0, 0]
drag, startPoint x: 154, startPoint y: 199, endPoint x: 164, endPoint y: 202, distance: 10.6
click at [154, 199] on th "Description" at bounding box center [179, 205] width 73 height 15
drag, startPoint x: 165, startPoint y: 202, endPoint x: 291, endPoint y: 205, distance: 126.0
click at [164, 202] on th "Description" at bounding box center [179, 205] width 73 height 15
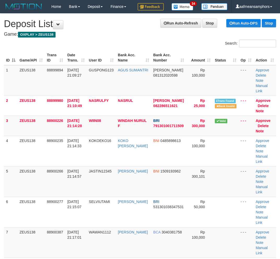
scroll to position [299, 0]
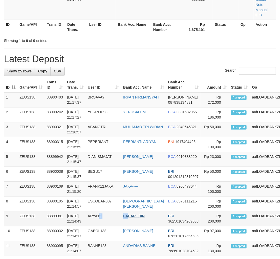
click at [129, 212] on tr "9 ZEUS138 88899981 [DATE] 21:14:49 ARYA19 [GEOGRAPHIC_DATA] BRI 362501034269538…" at bounding box center [157, 219] width 306 height 15
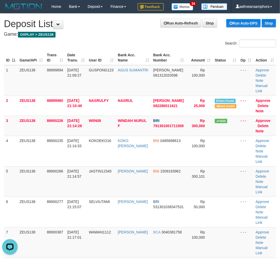
scroll to position [0, 0]
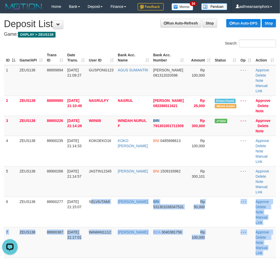
drag, startPoint x: 93, startPoint y: 205, endPoint x: 2, endPoint y: 207, distance: 91.5
click at [89, 205] on tr "6 ZEUS138 88900277 01/10/2025 21:15:07 SELVIUTAMI PRATAMA TITUS BRI 53130103834…" at bounding box center [140, 212] width 272 height 31
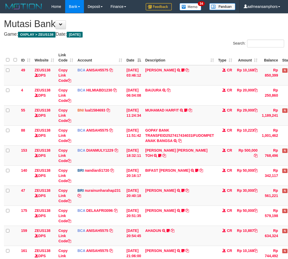
scroll to position [108, 0]
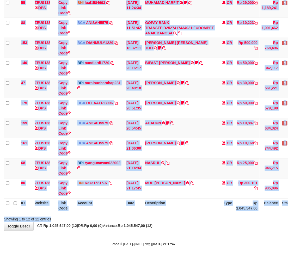
click at [160, 214] on div "Search: ID Website Link Code Account Date Description Type Amount Balance Statu…" at bounding box center [144, 77] width 280 height 290
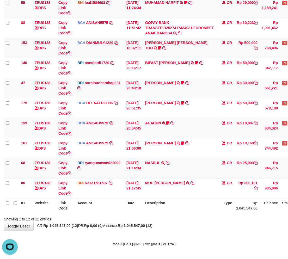
click at [119, 227] on span "CR: Rp 1.045.547,00 (12) DB: Rp 0,00 (0) Variance: Rp 1.045.547,00 (12)" at bounding box center [94, 226] width 118 height 4
click at [164, 216] on div "Showing 1 to 12 of 12 entries" at bounding box center [144, 218] width 288 height 7
click at [163, 218] on div "Showing 1 to 12 of 12 entries" at bounding box center [144, 218] width 288 height 7
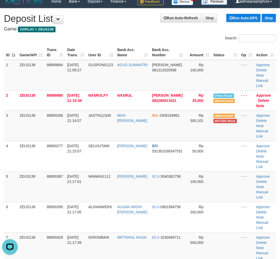
drag, startPoint x: 141, startPoint y: 53, endPoint x: 141, endPoint y: 58, distance: 5.2
click at [141, 53] on th "Bank Acc. Name" at bounding box center [132, 52] width 35 height 15
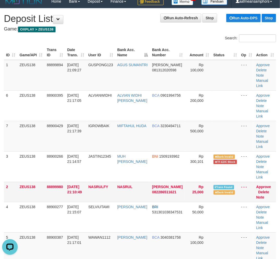
click at [65, 182] on td "[DATE] 21:10:49" at bounding box center [75, 192] width 21 height 20
click at [59, 182] on tr "2 ZEUS138 88899980 [DATE] 21:10:49 NASRULFY NASRUL [PERSON_NAME] 082286511621 R…" at bounding box center [140, 192] width 272 height 20
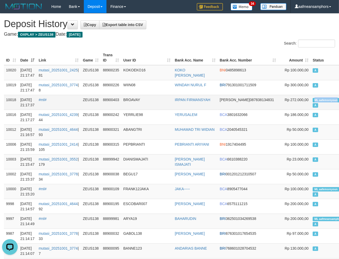
drag, startPoint x: 288, startPoint y: 99, endPoint x: 317, endPoint y: 100, distance: 29.2
click at [317, 100] on td "ML aafemsreyoun A" at bounding box center [329, 102] width 36 height 15
drag, startPoint x: 170, startPoint y: 56, endPoint x: 165, endPoint y: 54, distance: 6.0
click at [171, 56] on th "User ID" at bounding box center [148, 57] width 52 height 15
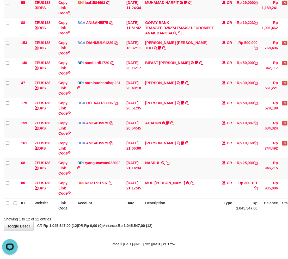
drag, startPoint x: 171, startPoint y: 209, endPoint x: 177, endPoint y: 210, distance: 5.5
click at [175, 210] on th "Description" at bounding box center [179, 205] width 73 height 15
click at [180, 204] on th "Description" at bounding box center [179, 205] width 73 height 15
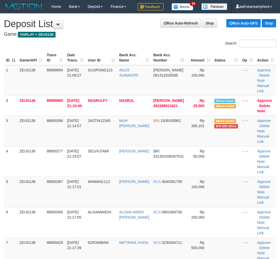
scroll to position [5, 0]
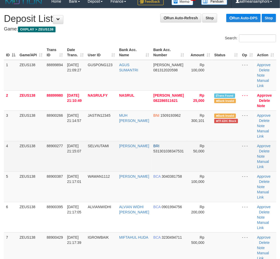
click at [77, 165] on td "[DATE] 21:15:07" at bounding box center [75, 156] width 21 height 31
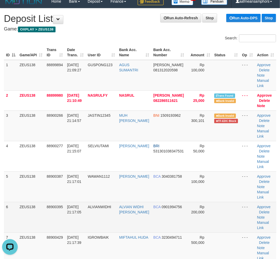
click at [86, 231] on td "[DATE] 21:17:05" at bounding box center [75, 217] width 21 height 31
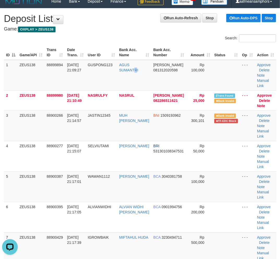
drag, startPoint x: 140, startPoint y: 91, endPoint x: 0, endPoint y: 131, distance: 145.4
click at [138, 91] on td "AGUS SUMANTRI" at bounding box center [134, 75] width 34 height 31
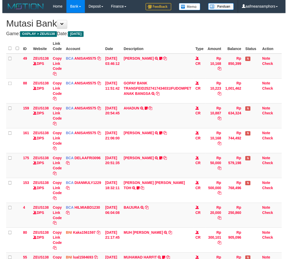
scroll to position [107, 0]
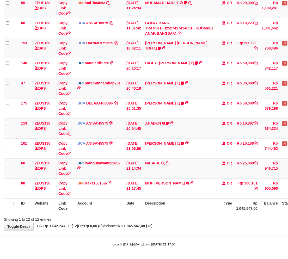
click at [171, 222] on div "Showing 1 to 12 of 12 entries" at bounding box center [144, 218] width 288 height 7
click at [186, 220] on div "Showing 1 to 12 of 12 entries" at bounding box center [144, 218] width 288 height 7
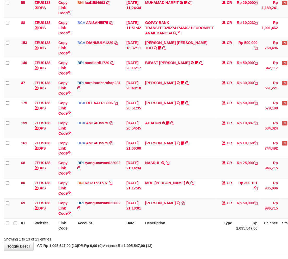
scroll to position [108, 0]
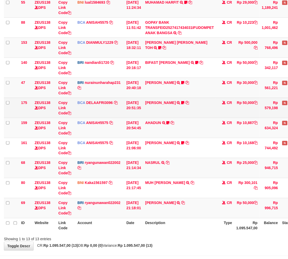
click at [167, 100] on td "[PERSON_NAME] TRSF E-BANKING CR 0110/FTSCY/WS95051 50000.002025100144828472 TRF…" at bounding box center [179, 108] width 73 height 20
drag, startPoint x: 169, startPoint y: 100, endPoint x: 290, endPoint y: 95, distance: 120.8
click at [170, 99] on td "RIDWAN SAPUT TRSF E-BANKING CR 0110/FTSCY/WS95051 50000.002025100144828472 TRFD…" at bounding box center [179, 108] width 73 height 20
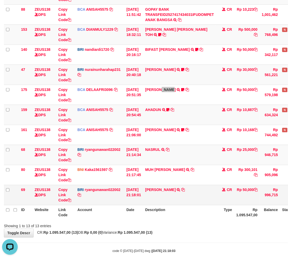
scroll to position [128, 0]
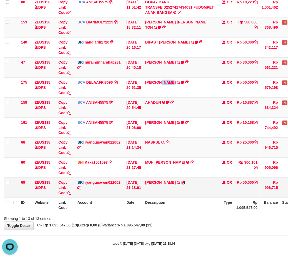
click at [185, 183] on icon at bounding box center [183, 183] width 4 height 4
copy link "SAPUT"
click at [187, 209] on th "Description" at bounding box center [179, 205] width 73 height 15
click at [183, 206] on th "Description" at bounding box center [179, 205] width 73 height 15
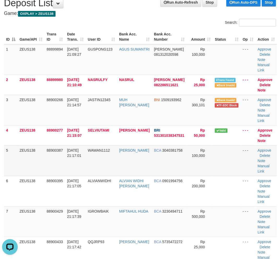
drag, startPoint x: 61, startPoint y: 173, endPoint x: 30, endPoint y: 165, distance: 32.6
click at [62, 173] on td "88900387" at bounding box center [55, 160] width 20 height 31
click at [86, 176] on td "[DATE] 21:17:01" at bounding box center [75, 160] width 21 height 31
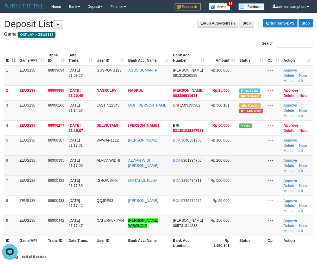
click at [123, 167] on td "ALVIANWIDHI" at bounding box center [111, 165] width 32 height 20
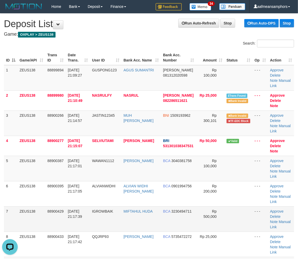
click at [124, 207] on tr "7 ZEUS138 88900429 01/10/2025 21:17:39 IGROWBAIK MIFTAHUL HUDA BCA 3230494711 R…" at bounding box center [149, 219] width 290 height 25
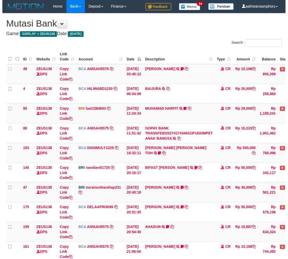
scroll to position [128, 0]
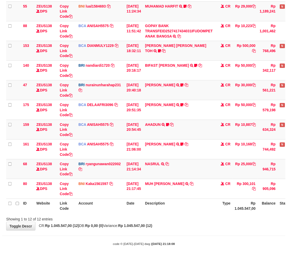
scroll to position [108, 0]
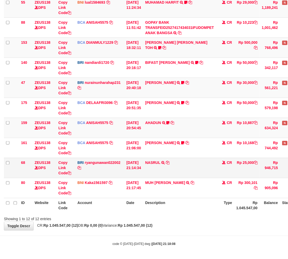
click at [248, 163] on td "Rp 25,000" at bounding box center [247, 168] width 26 height 20
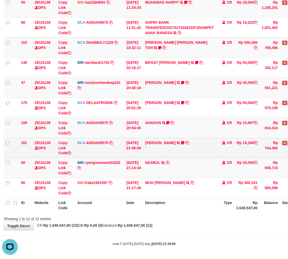
click at [211, 144] on td "HANRI ATMAWA TRSF E-BANKING CR 0110/FTSCY/WS95051 10168.002025100126121073 TRFD…" at bounding box center [179, 148] width 73 height 20
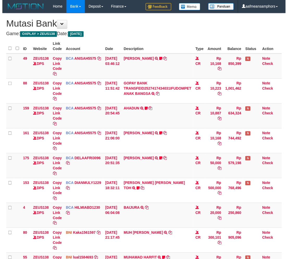
scroll to position [108, 0]
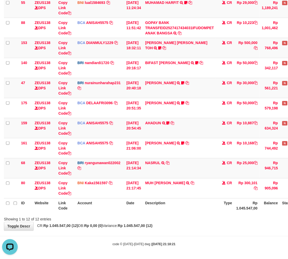
click at [182, 221] on div "Showing 1 to 12 of 12 entries" at bounding box center [144, 218] width 288 height 7
click at [189, 215] on div "Search: ID Website Link Code Account Date Description Type Amount Balance Statu…" at bounding box center [144, 77] width 280 height 290
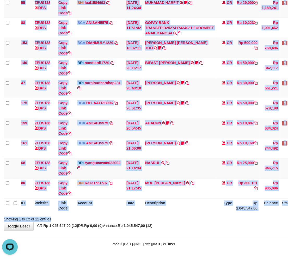
click at [187, 215] on div "Showing 1 to 12 of 12 entries" at bounding box center [144, 218] width 288 height 7
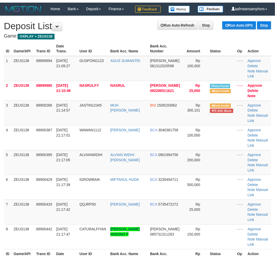
scroll to position [2, 0]
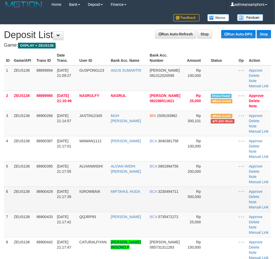
drag, startPoint x: 90, startPoint y: 202, endPoint x: 82, endPoint y: 204, distance: 8.4
click at [90, 202] on td "IGROWBAIK" at bounding box center [93, 199] width 32 height 25
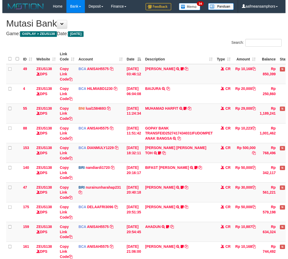
scroll to position [107, 0]
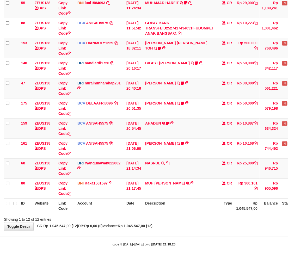
click at [199, 208] on th "Description" at bounding box center [179, 206] width 73 height 15
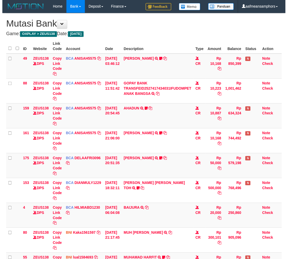
scroll to position [107, 0]
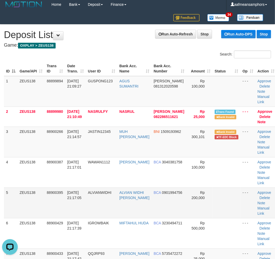
drag, startPoint x: 124, startPoint y: 217, endPoint x: 107, endPoint y: 216, distance: 16.8
click at [118, 217] on tr "5 ZEUS138 88900395 01/10/2025 21:17:05 ALVIANWIDHI ALVIAN WIDHI NORMA BCA 09019…" at bounding box center [140, 203] width 272 height 31
click at [69, 218] on tr "5 ZEUS138 88900395 01/10/2025 21:17:05 ALVIANWIDHI ALVIAN WIDHI NORMA BCA 09019…" at bounding box center [140, 203] width 272 height 31
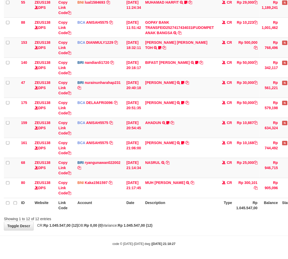
scroll to position [108, 0]
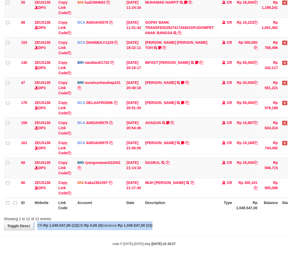
drag, startPoint x: 193, startPoint y: 220, endPoint x: 190, endPoint y: 221, distance: 3.2
click at [192, 222] on div "**********" at bounding box center [144, 68] width 288 height 325
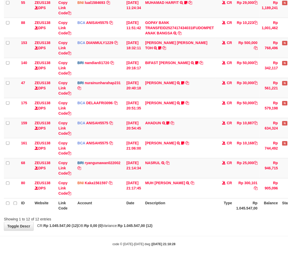
scroll to position [108, 0]
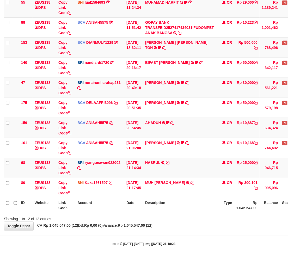
click at [182, 220] on div "Showing 1 to 12 of 12 entries" at bounding box center [144, 218] width 288 height 7
click at [194, 215] on div "Showing 1 to 12 of 12 entries" at bounding box center [144, 218] width 288 height 7
drag, startPoint x: 161, startPoint y: 210, endPoint x: 239, endPoint y: 201, distance: 78.8
click at [161, 210] on th "Description" at bounding box center [179, 205] width 73 height 15
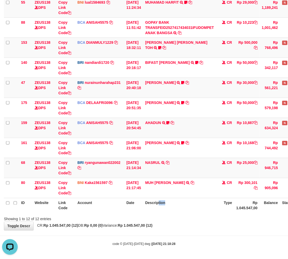
drag, startPoint x: 129, startPoint y: 226, endPoint x: 134, endPoint y: 227, distance: 5.0
click at [131, 227] on div "**********" at bounding box center [144, 68] width 288 height 325
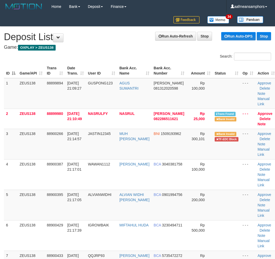
scroll to position [2, 0]
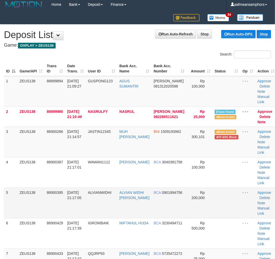
click at [82, 211] on td "01/10/2025 21:17:05" at bounding box center [75, 203] width 21 height 31
click at [89, 202] on tr "5 ZEUS138 88900395 01/10/2025 21:17:05 ALVIANWIDHI ALVIAN WIDHI NORMA BCA 09019…" at bounding box center [140, 203] width 272 height 31
click at [50, 205] on td "88900395" at bounding box center [55, 203] width 20 height 31
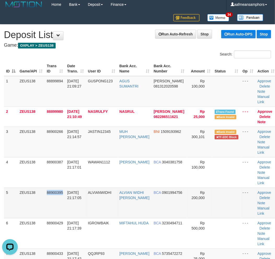
click at [54, 204] on td "88900395" at bounding box center [55, 203] width 20 height 31
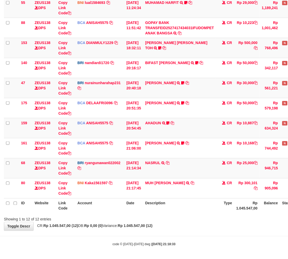
click at [150, 220] on div "Showing 1 to 12 of 12 entries" at bounding box center [144, 218] width 288 height 7
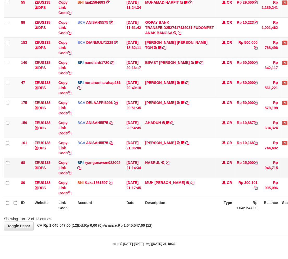
click at [192, 163] on td "NASRUL TRANSFER NBMB NASRUL TO [PERSON_NAME]" at bounding box center [179, 168] width 73 height 20
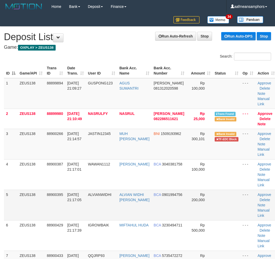
scroll to position [2, 0]
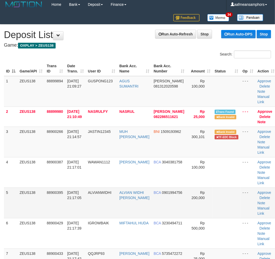
drag, startPoint x: 0, startPoint y: 0, endPoint x: 108, endPoint y: 207, distance: 232.9
click at [107, 207] on td "ALVIANWIDHI" at bounding box center [102, 203] width 32 height 31
click at [104, 206] on td "ALVIANWIDHI" at bounding box center [102, 203] width 32 height 31
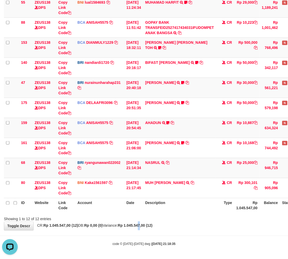
drag, startPoint x: 152, startPoint y: 230, endPoint x: 224, endPoint y: 220, distance: 73.4
click at [152, 230] on div "**********" at bounding box center [144, 68] width 288 height 325
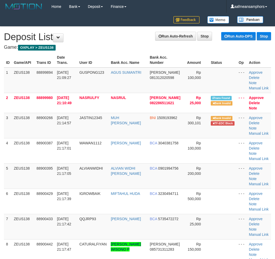
scroll to position [2, 0]
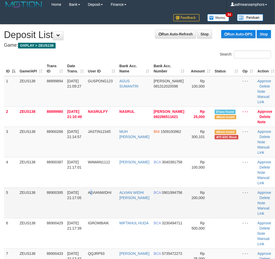
drag, startPoint x: 0, startPoint y: 0, endPoint x: 87, endPoint y: 209, distance: 226.0
click at [95, 207] on td "ALVIANWIDHI" at bounding box center [102, 203] width 32 height 31
click at [95, 217] on tr "5 ZEUS138 88900395 01/10/2025 21:17:05 ALVIANWIDHI ALVIAN WIDHI NORMA BCA 09019…" at bounding box center [140, 203] width 272 height 31
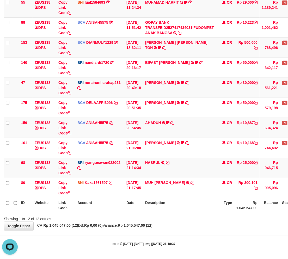
drag, startPoint x: 149, startPoint y: 205, endPoint x: 147, endPoint y: 207, distance: 3.1
click at [148, 206] on th "Description" at bounding box center [179, 205] width 73 height 15
click at [143, 207] on th "Date" at bounding box center [133, 205] width 19 height 15
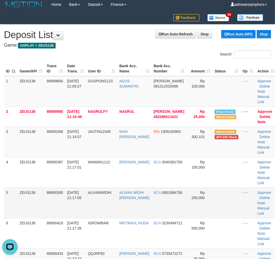
click at [109, 189] on td "ALVIANWIDHI" at bounding box center [102, 203] width 32 height 31
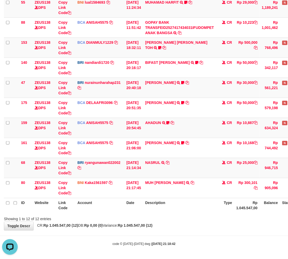
click at [190, 235] on body "Toggle navigation Home Bank Account List Load By Website Group [OXPLAY] ZEUS138…" at bounding box center [144, 76] width 288 height 368
click at [184, 227] on div "**********" at bounding box center [144, 68] width 288 height 325
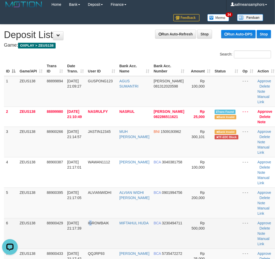
click at [95, 219] on td "IGROWBAIK" at bounding box center [102, 233] width 32 height 31
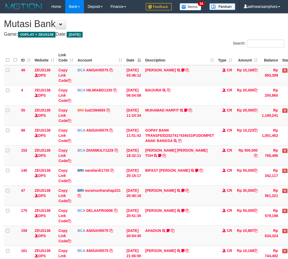
scroll to position [108, 0]
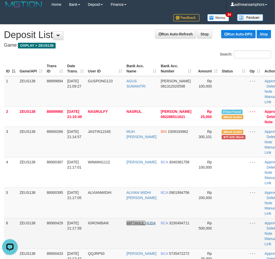
click at [129, 234] on tr "6 ZEUS138 88900429 [DATE] 21:17:39 [GEOGRAPHIC_DATA] MIFTAHUL HUDA BCA 32304947…" at bounding box center [144, 233] width 280 height 31
click at [148, 233] on td "MIFTAHUL HUDA" at bounding box center [141, 233] width 34 height 31
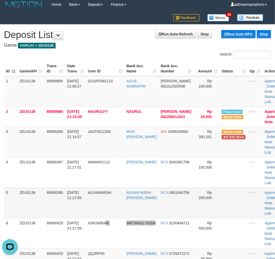
drag, startPoint x: 140, startPoint y: 231, endPoint x: 118, endPoint y: 215, distance: 27.6
click at [139, 231] on tr "6 ZEUS138 88900429 [DATE] 21:17:39 [GEOGRAPHIC_DATA] MIFTAHUL HUDA BCA 32304947…" at bounding box center [144, 233] width 280 height 31
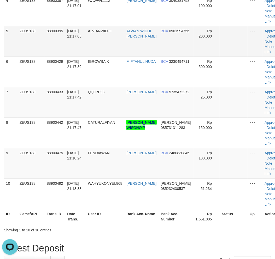
click at [85, 198] on tbody "1 ZEUS138 88899894 [DATE] 21:09:27 GUSPONG123 AGUS [PERSON_NAME] 081312020598 R…" at bounding box center [144, 61] width 280 height 295
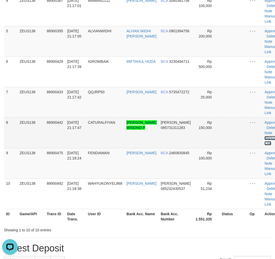
click at [264, 141] on link "Manual Link" at bounding box center [270, 140] width 12 height 9
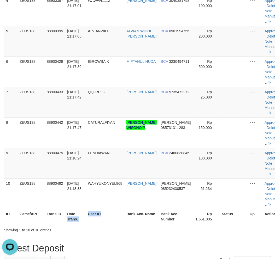
drag, startPoint x: 114, startPoint y: 218, endPoint x: 2, endPoint y: 212, distance: 112.5
click at [85, 217] on th "Date Trans." at bounding box center [75, 216] width 21 height 15
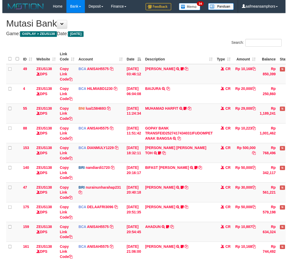
scroll to position [108, 0]
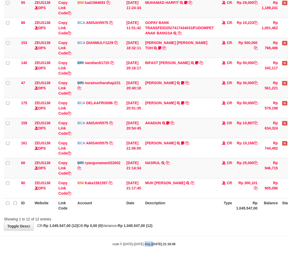
drag, startPoint x: 145, startPoint y: 239, endPoint x: 151, endPoint y: 235, distance: 7.2
click at [145, 239] on body "Toggle navigation Home Bank Account List Load By Website Group [OXPLAY] ZEUS138…" at bounding box center [144, 76] width 288 height 368
click at [153, 226] on strong "Rp 1.045.547,00 (12)" at bounding box center [135, 226] width 35 height 4
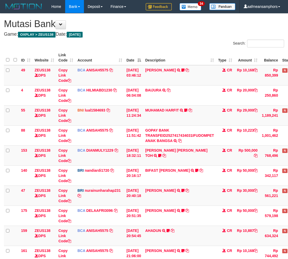
scroll to position [107, 0]
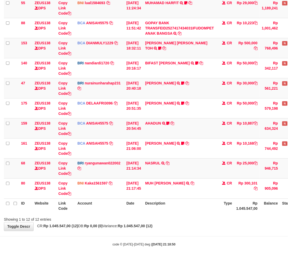
click at [204, 218] on div "Showing 1 to 12 of 12 entries" at bounding box center [144, 218] width 288 height 7
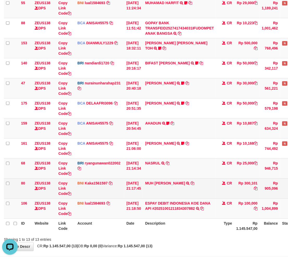
click at [255, 183] on td "Rp 300,101" at bounding box center [247, 189] width 26 height 20
copy td "300,101"
drag, startPoint x: 193, startPoint y: 182, endPoint x: 199, endPoint y: 180, distance: 6.1
click at [193, 182] on icon at bounding box center [193, 184] width 4 height 4
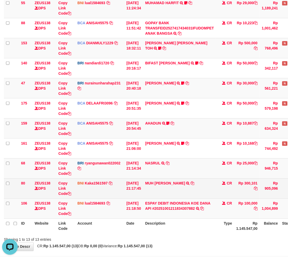
click at [196, 180] on td "MUH [PERSON_NAME] TRF/PAY/TOP-UP ECHANNEL SDR MUH [PERSON_NAME]" at bounding box center [179, 189] width 73 height 20
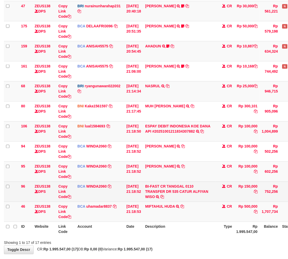
scroll to position [209, 0]
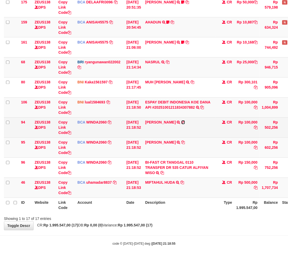
click at [184, 123] on icon at bounding box center [183, 123] width 4 height 4
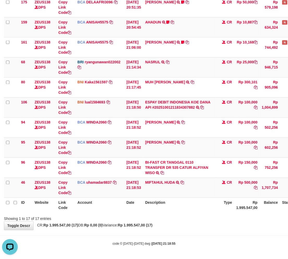
scroll to position [0, 0]
click at [184, 181] on icon at bounding box center [182, 183] width 4 height 4
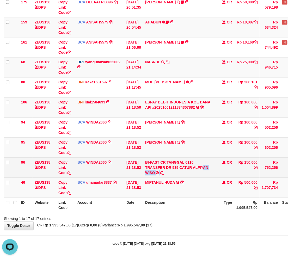
drag, startPoint x: 184, startPoint y: 171, endPoint x: 207, endPoint y: 170, distance: 23.2
click at [207, 170] on td "BI-FAST CR TANGGAL 0110 TRANSFER DR 535 CATUR ALFIYAN WISO BI-FAST CR TANGGAL :…" at bounding box center [179, 168] width 73 height 20
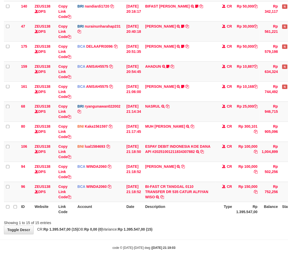
click at [188, 173] on td "[PERSON_NAME] SETORAN VIA CDM TANGGAL :01/10 01/10 WSID:ZJ7L1 [PERSON_NAME]" at bounding box center [179, 172] width 73 height 20
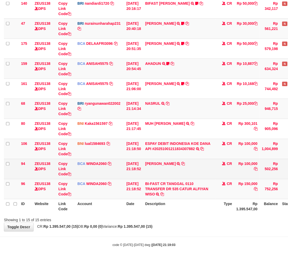
scroll to position [168, 0]
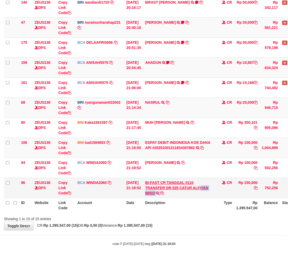
drag, startPoint x: 183, startPoint y: 191, endPoint x: 205, endPoint y: 189, distance: 22.0
click at [205, 189] on td "BI-FAST CR TANGGAL 0110 TRANSFER DR 535 CATUR ALFIYAN WISO BI-FAST CR TANGGAL :…" at bounding box center [179, 188] width 73 height 20
copy td "[PERSON_NAME]"
click at [190, 196] on td "BI-FAST CR TANGGAL 0110 TRANSFER DR 535 CATUR ALFIYAN WISO BI-FAST CR TANGGAL :…" at bounding box center [179, 188] width 73 height 20
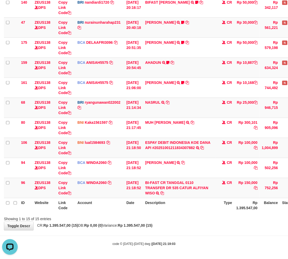
click at [189, 207] on th "Description" at bounding box center [179, 205] width 73 height 15
drag, startPoint x: 183, startPoint y: 192, endPoint x: 205, endPoint y: 192, distance: 21.4
click at [205, 192] on td "BI-FAST CR TANGGAL 0110 TRANSFER DR 535 CATUR ALFIYAN WISO BI-FAST CR TANGGAL :…" at bounding box center [179, 188] width 73 height 20
drag, startPoint x: 187, startPoint y: 191, endPoint x: 207, endPoint y: 190, distance: 19.8
click at [207, 190] on td "BI-FAST CR TANGGAL 0110 TRANSFER DR 535 CATUR ALFIYAN WISO BI-FAST CR TANGGAL :…" at bounding box center [179, 188] width 73 height 20
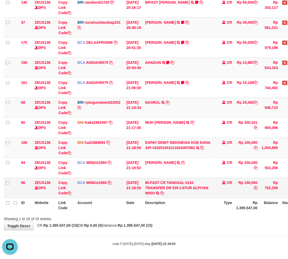
click at [189, 190] on td "BI-FAST CR TANGGAL 0110 TRANSFER DR 535 CATUR ALFIYAN WISO BI-FAST CR TANGGAL :…" at bounding box center [179, 188] width 73 height 20
click at [183, 188] on link "BI-FAST CR TANGGAL 0110 TRANSFER DR 535 CATUR ALFIYAN WISO" at bounding box center [176, 188] width 63 height 15
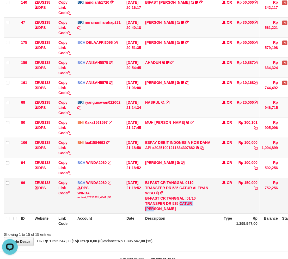
copy div "CATUR ALFI"
drag, startPoint x: 183, startPoint y: 203, endPoint x: 205, endPoint y: 203, distance: 22.2
click at [205, 203] on div "BI-FAST CR TANGGAL :01/10 TRANSFER DR 535 CATUR [PERSON_NAME]" at bounding box center [179, 204] width 69 height 16
click at [189, 230] on div at bounding box center [204, 230] width 168 height 0
click at [187, 230] on div at bounding box center [204, 230] width 168 height 0
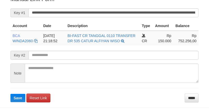
click at [126, 17] on input "**********" at bounding box center [113, 12] width 170 height 9
click at [10, 94] on button "Save" at bounding box center [17, 98] width 15 height 8
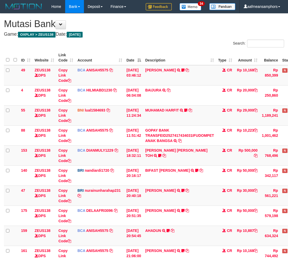
scroll to position [148, 0]
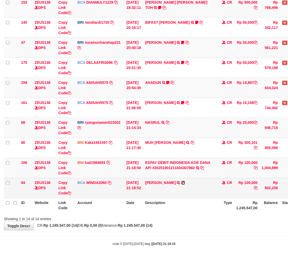
click at [181, 181] on icon at bounding box center [183, 183] width 4 height 4
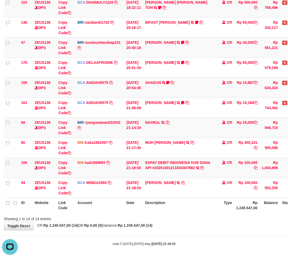
scroll to position [0, 0]
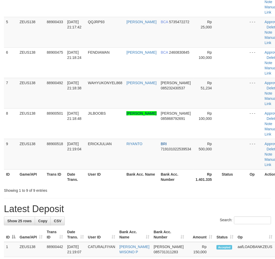
scroll to position [164, 0]
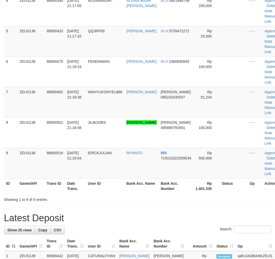
click at [131, 193] on tr "ID Game/API Trans ID Date Trans. User ID Bank Acc. Name Bank Acc. Number Rp 1.4…" at bounding box center [144, 186] width 280 height 15
click at [158, 223] on div "**********" at bounding box center [137, 260] width 275 height 795
drag, startPoint x: 105, startPoint y: 216, endPoint x: 102, endPoint y: 216, distance: 2.9
click at [105, 216] on div "**********" at bounding box center [137, 260] width 275 height 795
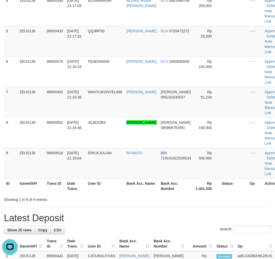
drag, startPoint x: 139, startPoint y: 204, endPoint x: 104, endPoint y: 205, distance: 35.5
click at [139, 202] on div "Showing 1 to 9 of 9 entries" at bounding box center [137, 198] width 275 height 7
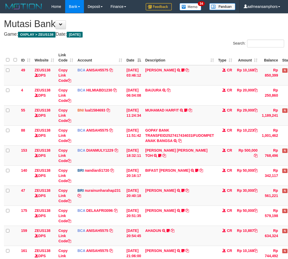
scroll to position [148, 0]
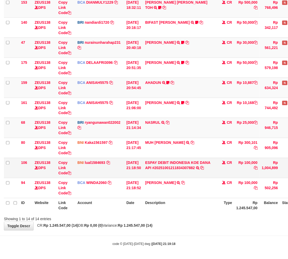
click at [151, 177] on td "ESPAY DEBIT INDONESIA [PERSON_NAME] API #20251001211834307882 TRANSFER [PERSON_…" at bounding box center [179, 168] width 73 height 20
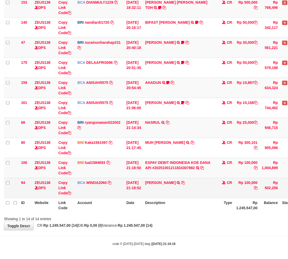
click at [156, 179] on td "[PERSON_NAME] SETORAN VIA CDM TANGGAL :01/10 01/10 WSID:ZJ7L1 [PERSON_NAME]" at bounding box center [179, 188] width 73 height 20
copy link "ABDUL"
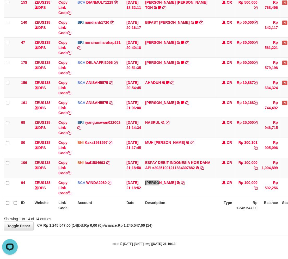
scroll to position [0, 0]
click at [183, 220] on div "Showing 1 to 14 of 14 entries" at bounding box center [144, 218] width 288 height 7
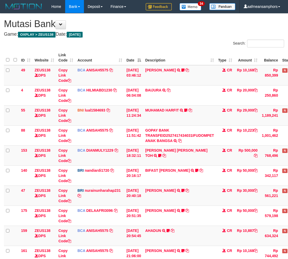
scroll to position [148, 0]
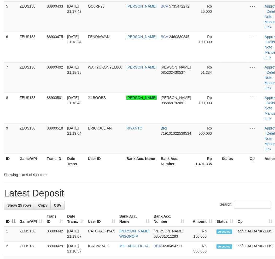
scroll to position [164, 0]
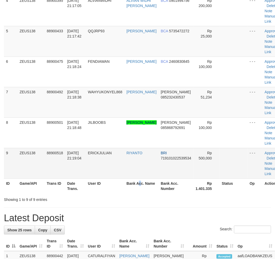
drag, startPoint x: 141, startPoint y: 184, endPoint x: 139, endPoint y: 181, distance: 3.5
click at [143, 184] on th "Bank Acc. Name" at bounding box center [141, 186] width 34 height 15
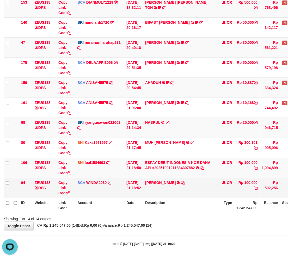
click at [168, 192] on td "ABDUL GAFUR SETORAN VIA CDM TANGGAL :01/10 01/10 WSID:ZJ7L1 ABDUL GAFUR" at bounding box center [179, 188] width 73 height 20
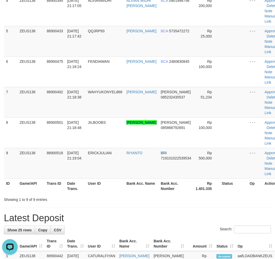
drag, startPoint x: 179, startPoint y: 196, endPoint x: 92, endPoint y: 199, distance: 86.9
click at [181, 193] on th "Bank Acc. Number" at bounding box center [176, 186] width 35 height 15
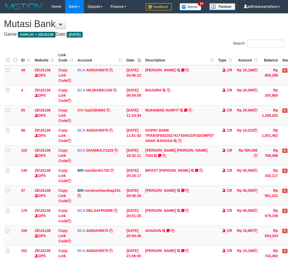
scroll to position [148, 0]
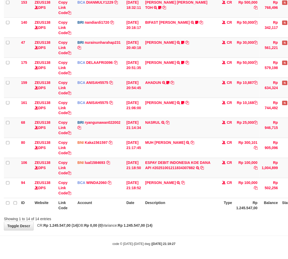
drag, startPoint x: 188, startPoint y: 206, endPoint x: 173, endPoint y: 207, distance: 15.6
click at [173, 207] on th "Description" at bounding box center [179, 205] width 73 height 15
